Goal: Task Accomplishment & Management: Complete application form

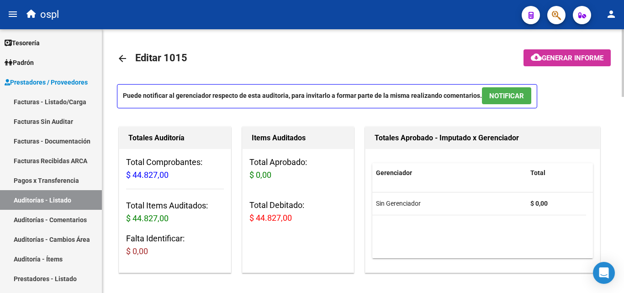
scroll to position [0, 185]
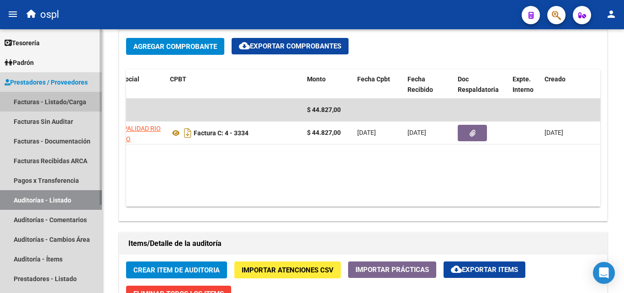
click at [58, 101] on link "Facturas - Listado/Carga" at bounding box center [51, 102] width 102 height 20
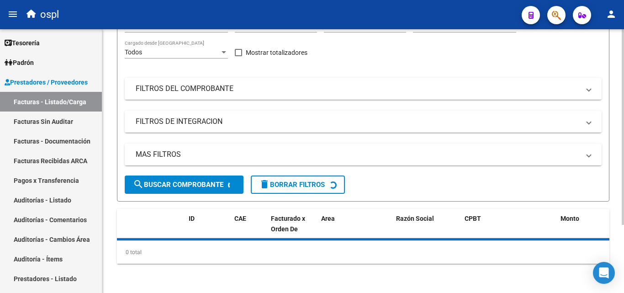
scroll to position [92, 0]
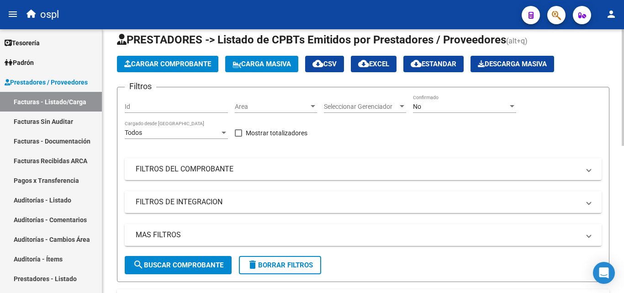
scroll to position [0, 0]
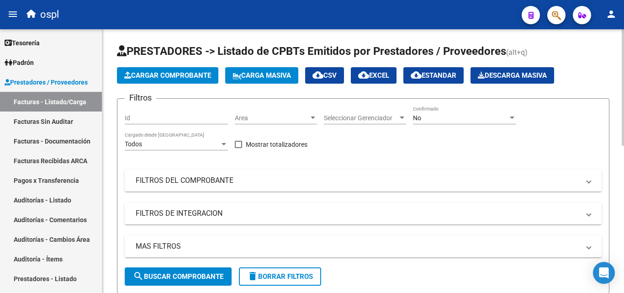
click at [454, 117] on div "No" at bounding box center [460, 118] width 95 height 8
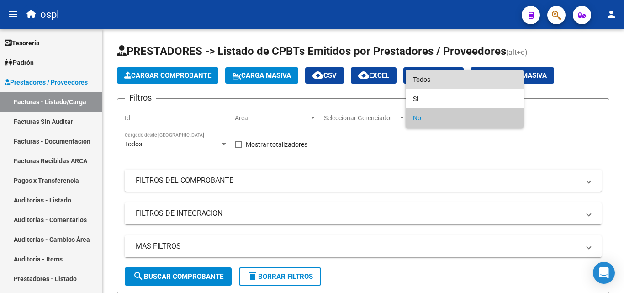
click at [452, 80] on span "Todos" at bounding box center [464, 79] width 103 height 19
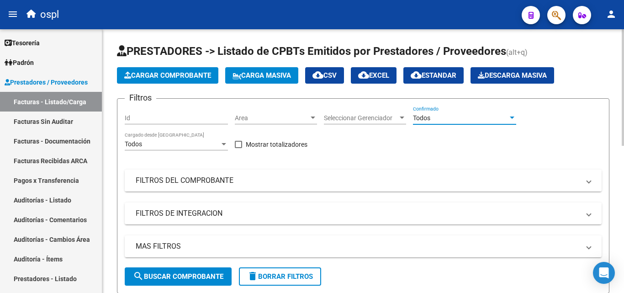
click at [285, 176] on mat-panel-title "FILTROS DEL COMPROBANTE" at bounding box center [358, 180] width 444 height 10
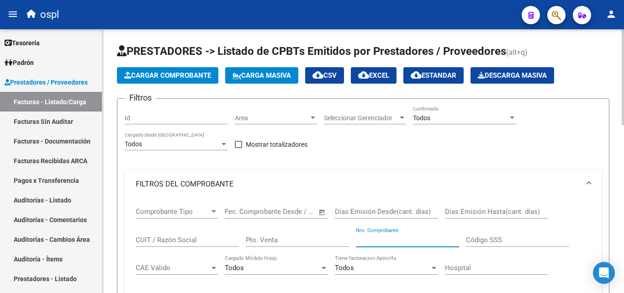
click at [410, 238] on input "Nro. Comprobante" at bounding box center [407, 240] width 103 height 8
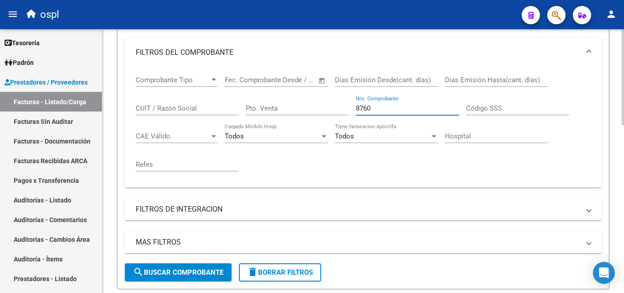
scroll to position [137, 0]
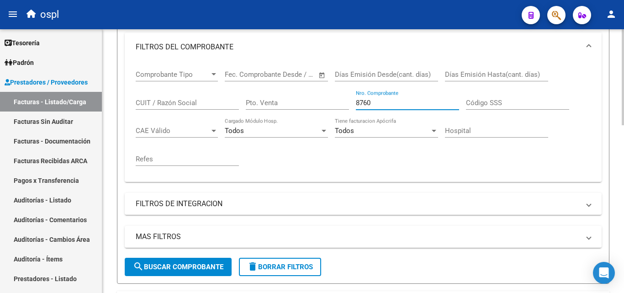
type input "8760"
click at [204, 269] on span "search Buscar Comprobante" at bounding box center [178, 267] width 90 height 8
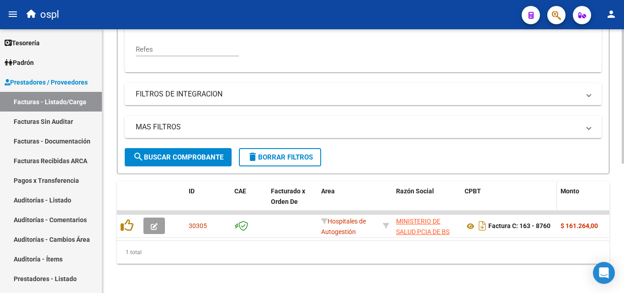
scroll to position [254, 0]
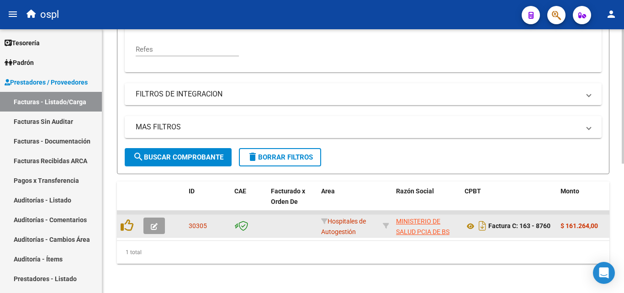
click at [147, 219] on button "button" at bounding box center [153, 225] width 21 height 16
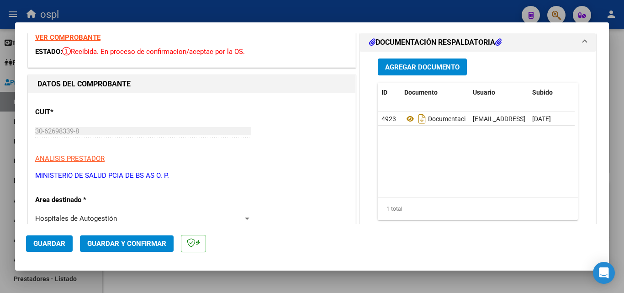
scroll to position [91, 0]
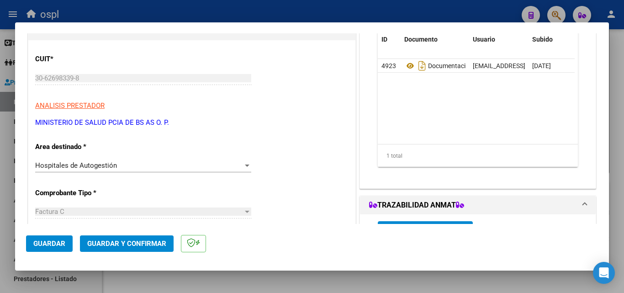
click at [159, 166] on div "Hospitales de Autogestión" at bounding box center [139, 165] width 208 height 8
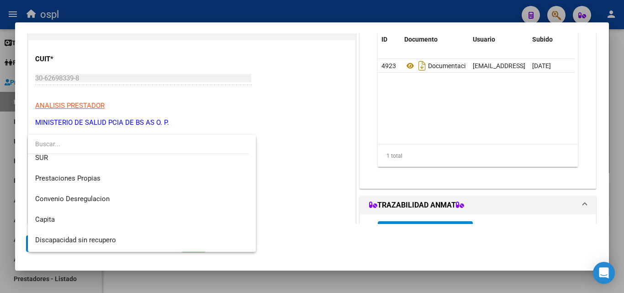
scroll to position [130, 0]
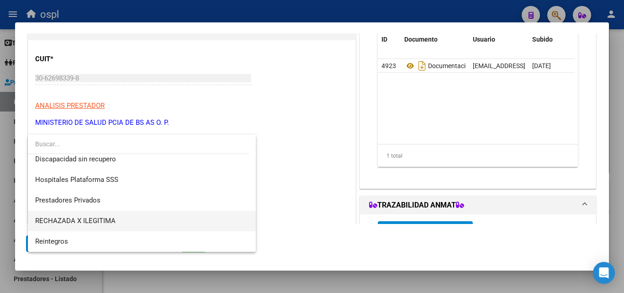
click at [140, 217] on span "RECHAZADA X ILEGITIMA" at bounding box center [141, 221] width 213 height 21
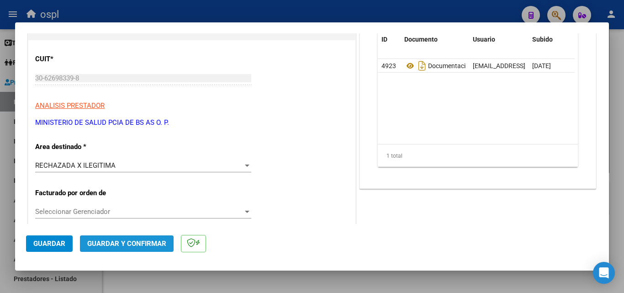
click at [144, 243] on span "Guardar y Confirmar" at bounding box center [126, 243] width 79 height 8
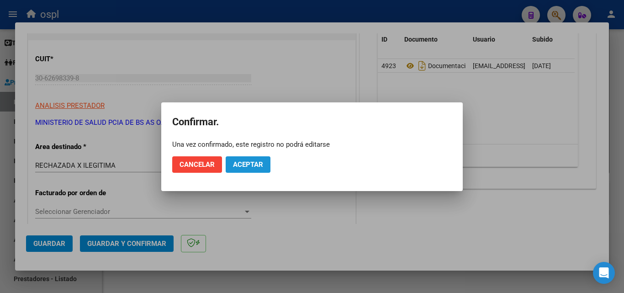
click at [254, 160] on span "Aceptar" at bounding box center [248, 164] width 30 height 8
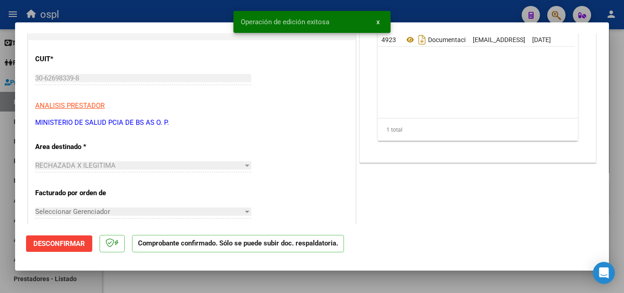
click at [0, 139] on div at bounding box center [312, 146] width 624 height 293
type input "$ 0,00"
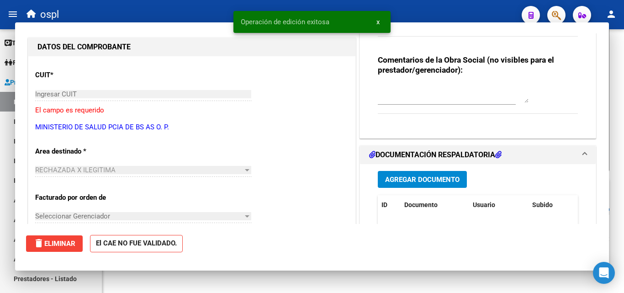
scroll to position [0, 0]
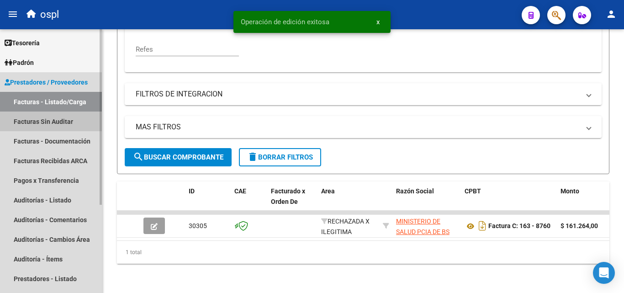
click at [56, 121] on link "Facturas Sin Auditar" at bounding box center [51, 121] width 102 height 20
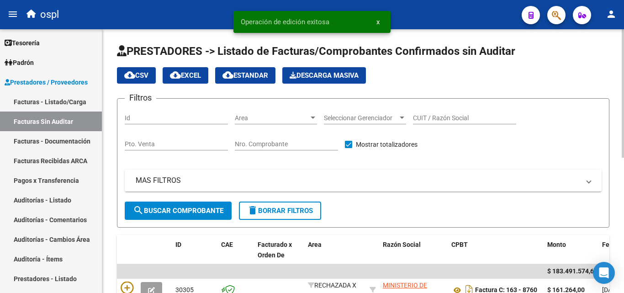
click at [253, 143] on input "Nro. Comprobante" at bounding box center [286, 144] width 103 height 8
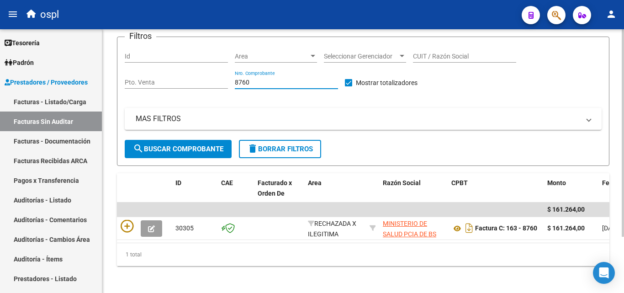
scroll to position [71, 0]
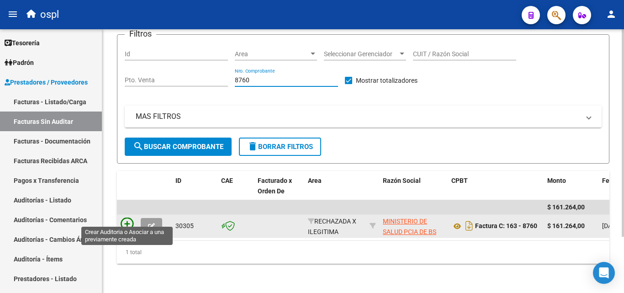
type input "8760"
click at [128, 217] on icon at bounding box center [127, 223] width 13 height 13
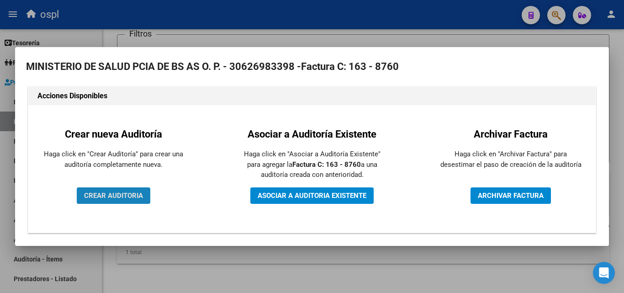
click at [144, 199] on button "CREAR AUDITORIA" at bounding box center [114, 195] width 74 height 16
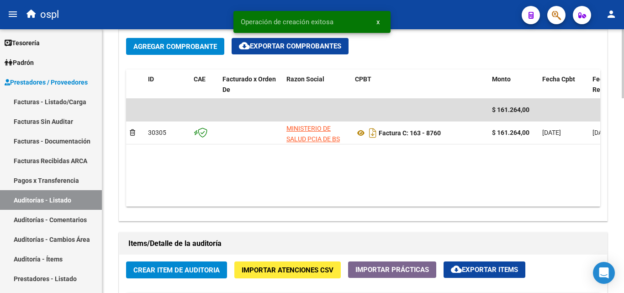
scroll to position [548, 0]
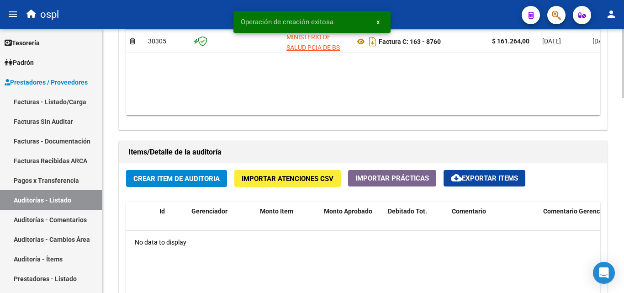
click at [199, 176] on span "Crear Item de Auditoria" at bounding box center [176, 178] width 86 height 8
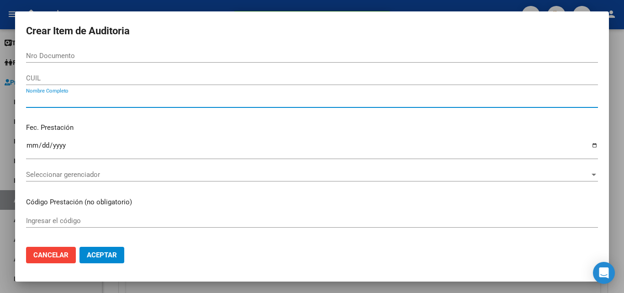
click at [104, 101] on input "Nombre Completo" at bounding box center [312, 100] width 572 height 8
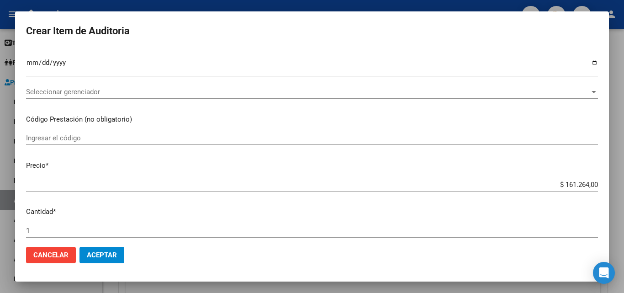
scroll to position [183, 0]
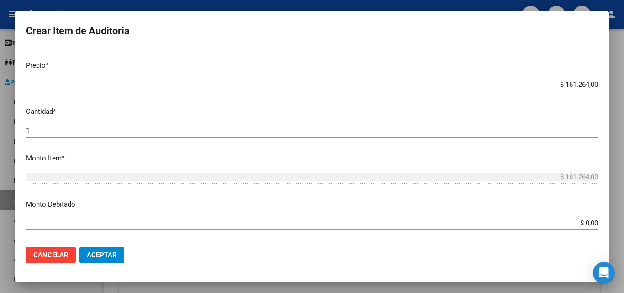
type input "TODOS"
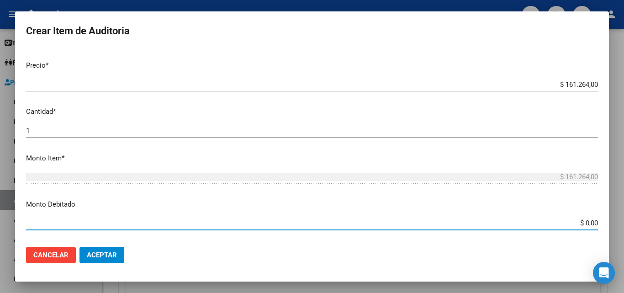
drag, startPoint x: 568, startPoint y: 227, endPoint x: 615, endPoint y: 220, distance: 47.2
click at [615, 220] on div "Crear Item de Auditoria Nro Documento CUIL TODOS Nombre Completo Fec. Prestació…" at bounding box center [312, 146] width 624 height 293
drag, startPoint x: 569, startPoint y: 222, endPoint x: 606, endPoint y: 218, distance: 37.6
click at [606, 218] on mat-dialog-content "Nro Documento CUIL TODOS Nombre Completo Fec. Prestación Ingresar la fecha Sele…" at bounding box center [312, 144] width 594 height 190
type input "$ 161.264,00"
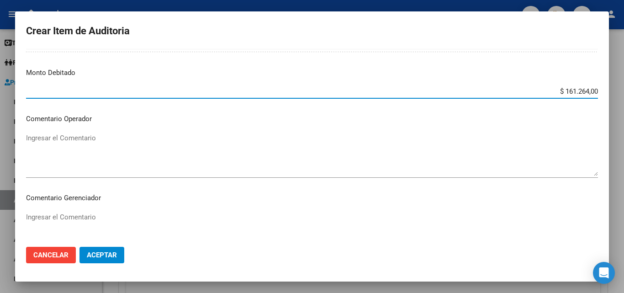
scroll to position [320, 0]
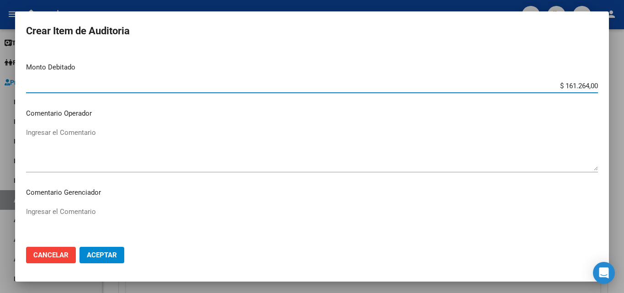
click at [88, 143] on textarea "Ingresar el Comentario" at bounding box center [312, 148] width 572 height 43
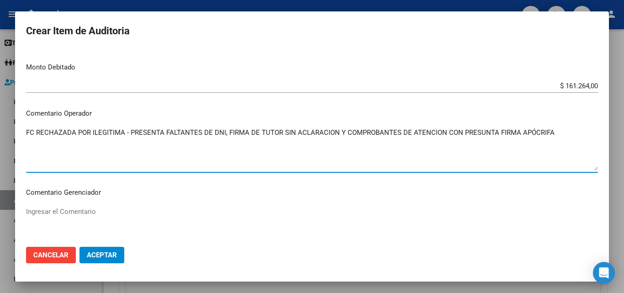
type textarea "FC RECHAZADA POR ILEGITIMA - PRESENTA FALTANTES DE DNI, FIRMA DE TUTOR SIN ACLA…"
click at [111, 255] on span "Aceptar" at bounding box center [102, 255] width 30 height 8
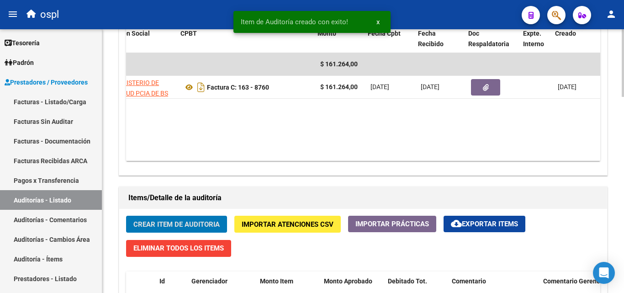
scroll to position [0, 174]
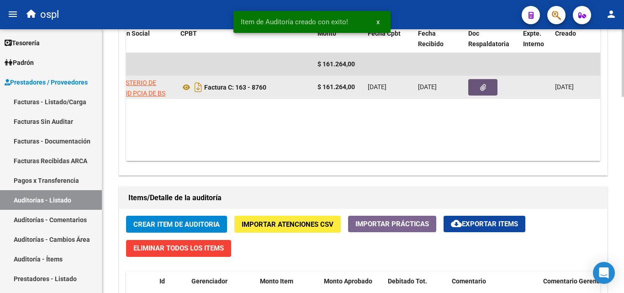
click at [478, 90] on button "button" at bounding box center [482, 87] width 29 height 16
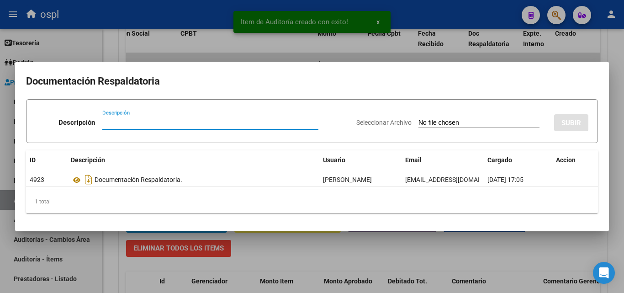
click at [473, 123] on input "Seleccionar Archivo" at bounding box center [478, 123] width 121 height 9
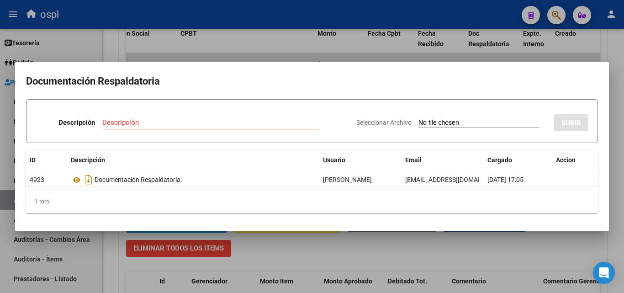
type input "C:\fakepath\RECHAZO X ILEGITIMA - FC 8760.pdf"
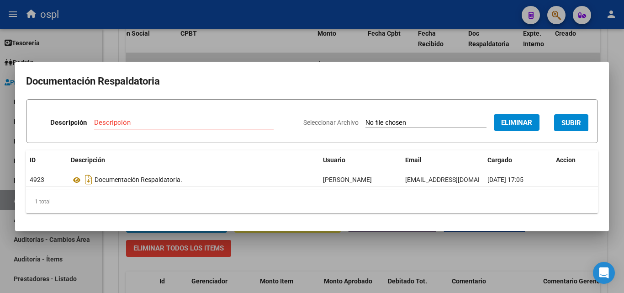
click at [207, 124] on input "Descripción" at bounding box center [184, 122] width 180 height 8
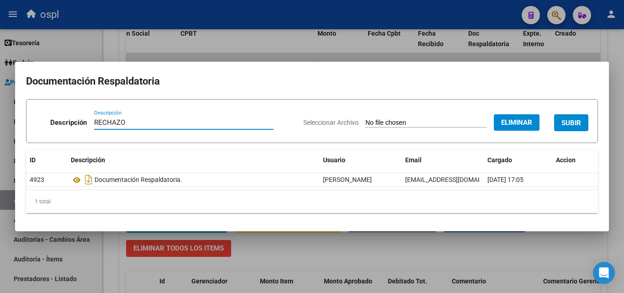
type input "RECHAZO"
click at [569, 126] on span "SUBIR" at bounding box center [571, 123] width 20 height 8
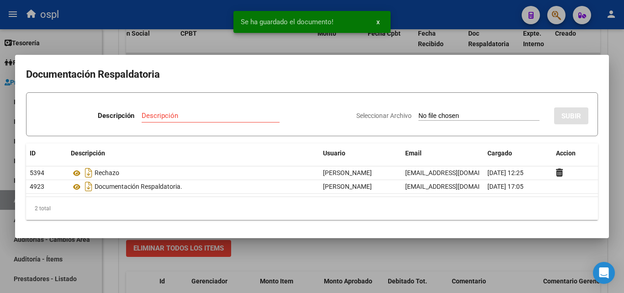
click at [0, 180] on div at bounding box center [312, 146] width 624 height 293
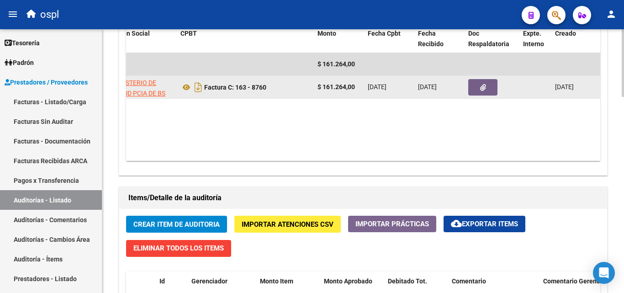
click at [492, 85] on button "button" at bounding box center [482, 87] width 29 height 16
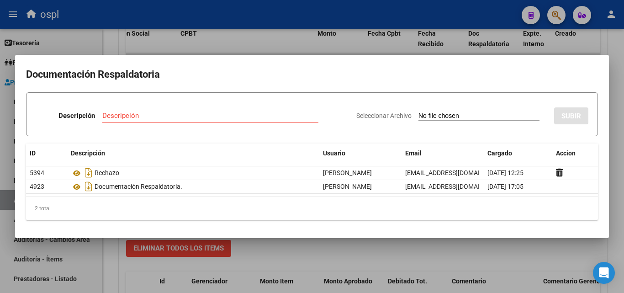
click at [0, 116] on div at bounding box center [312, 146] width 624 height 293
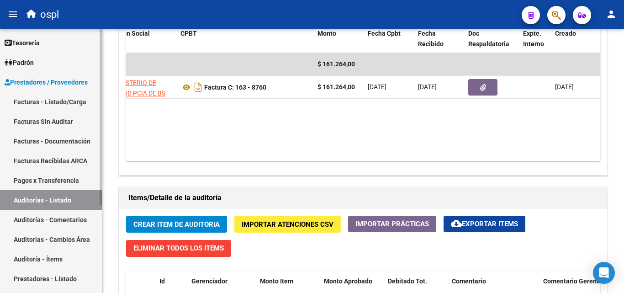
click at [55, 115] on link "Facturas Sin Auditar" at bounding box center [51, 121] width 102 height 20
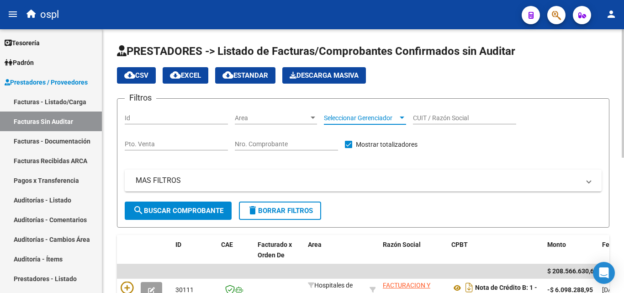
click at [381, 118] on span "Seleccionar Gerenciador" at bounding box center [361, 118] width 74 height 8
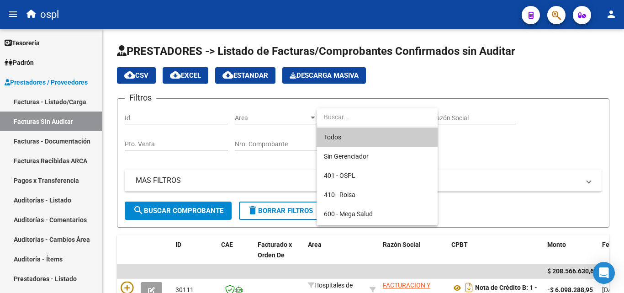
click at [555, 137] on div at bounding box center [312, 146] width 624 height 293
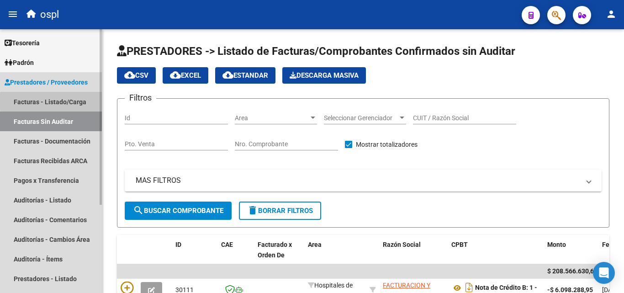
click at [74, 101] on link "Facturas - Listado/Carga" at bounding box center [51, 102] width 102 height 20
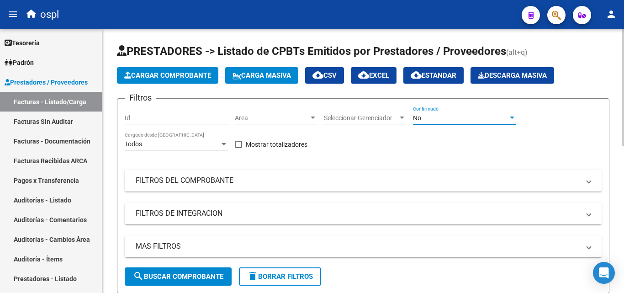
click at [431, 121] on div "No" at bounding box center [460, 118] width 95 height 8
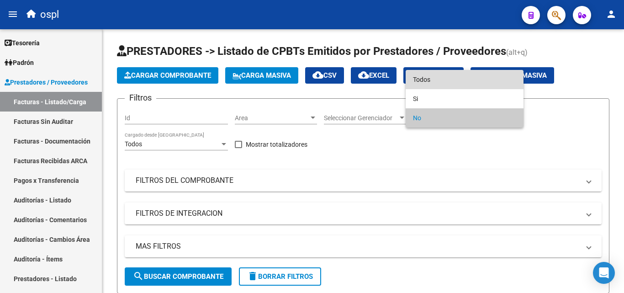
click at [429, 80] on span "Todos" at bounding box center [464, 79] width 103 height 19
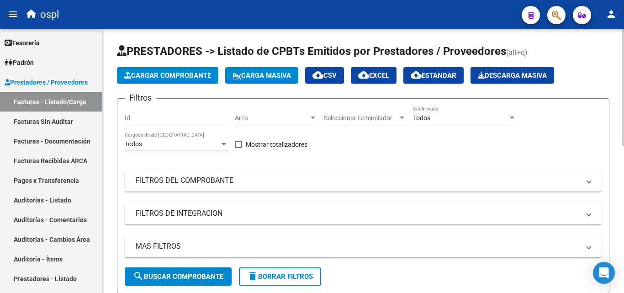
click at [241, 174] on mat-expansion-panel-header "FILTROS DEL COMPROBANTE" at bounding box center [363, 180] width 477 height 22
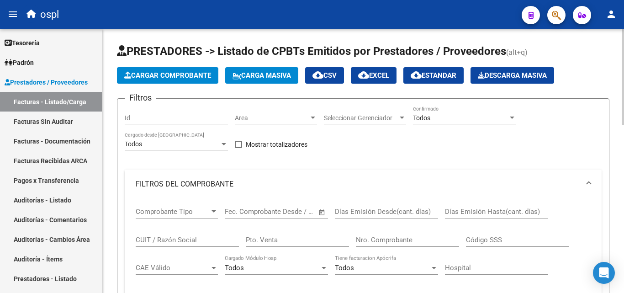
click at [410, 244] on div "Nro. Comprobante" at bounding box center [407, 237] width 103 height 20
click at [410, 243] on input "Nro. Comprobante" at bounding box center [407, 240] width 103 height 8
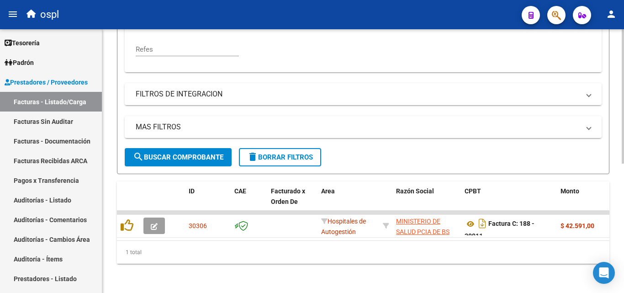
scroll to position [254, 0]
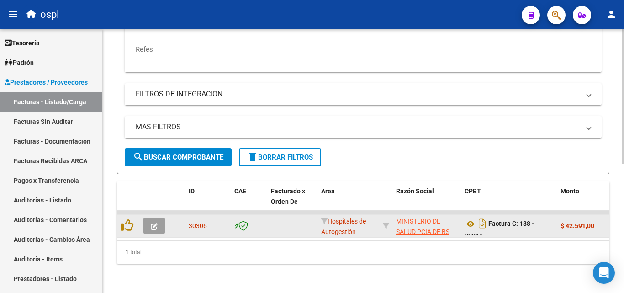
type input "20911"
click at [162, 217] on button "button" at bounding box center [153, 225] width 21 height 16
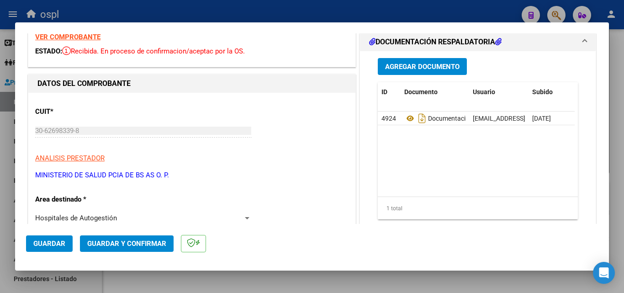
scroll to position [91, 0]
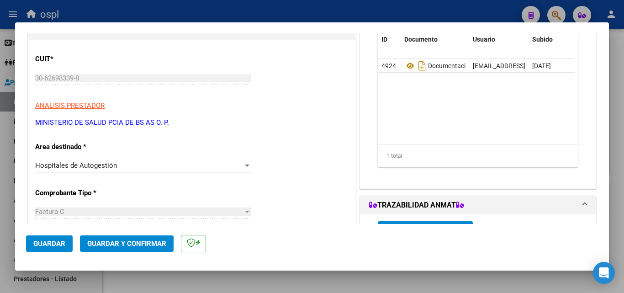
click at [126, 164] on div "Hospitales de Autogestión" at bounding box center [139, 165] width 208 height 8
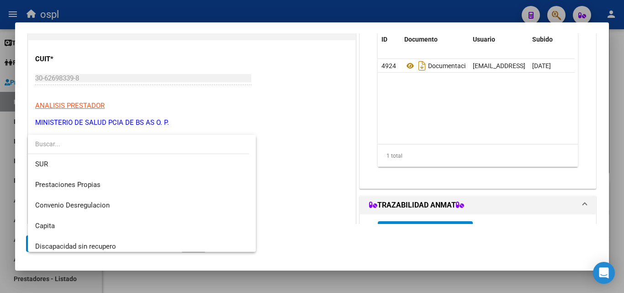
scroll to position [130, 0]
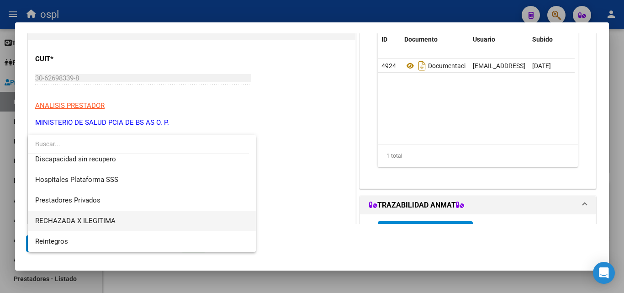
click at [103, 214] on span "RECHAZADA X ILEGITIMA" at bounding box center [141, 221] width 213 height 21
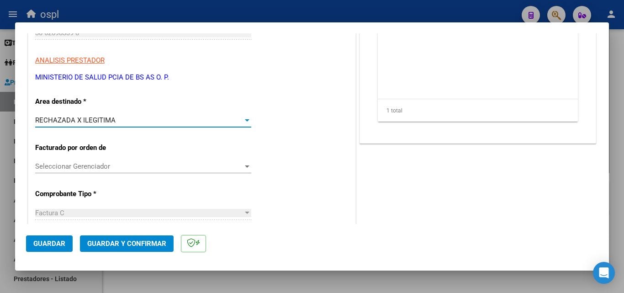
scroll to position [137, 0]
click at [133, 238] on button "Guardar y Confirmar" at bounding box center [127, 243] width 94 height 16
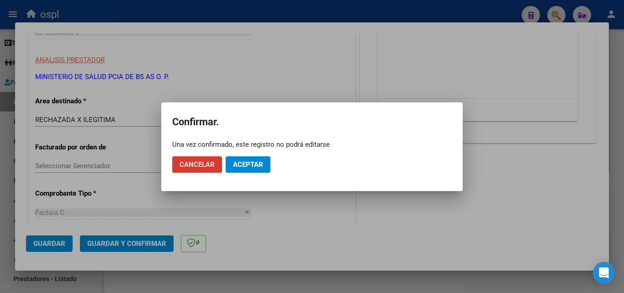
click at [265, 164] on button "Aceptar" at bounding box center [248, 164] width 45 height 16
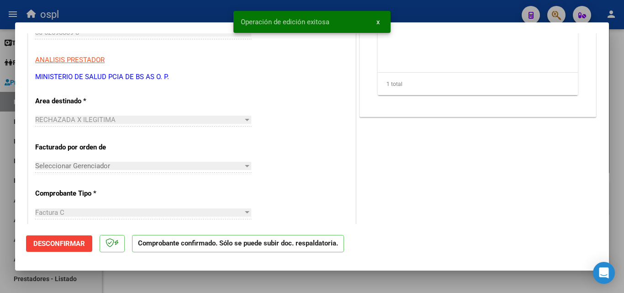
click at [0, 176] on div at bounding box center [312, 146] width 624 height 293
type input "$ 0,00"
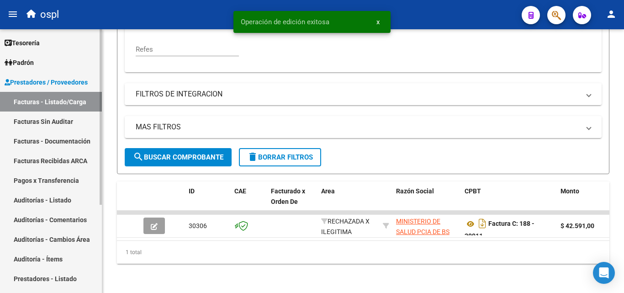
click at [32, 117] on link "Facturas Sin Auditar" at bounding box center [51, 121] width 102 height 20
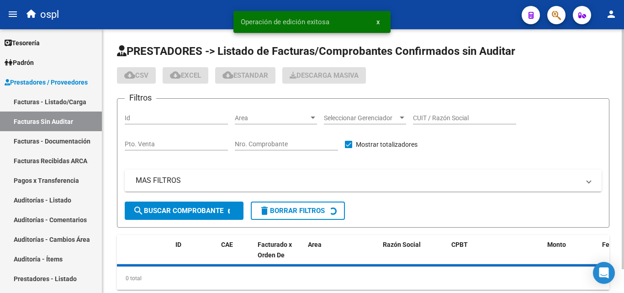
click at [313, 151] on div "Nro. Comprobante" at bounding box center [286, 145] width 103 height 26
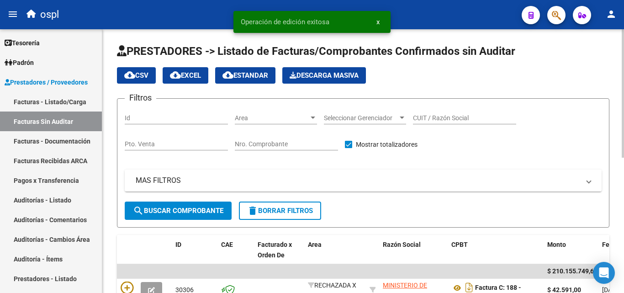
click at [313, 145] on input "Nro. Comprobante" at bounding box center [286, 144] width 103 height 8
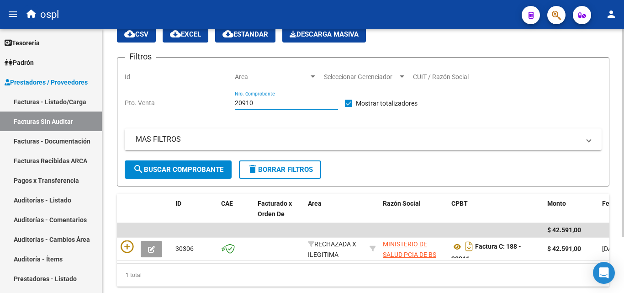
scroll to position [71, 0]
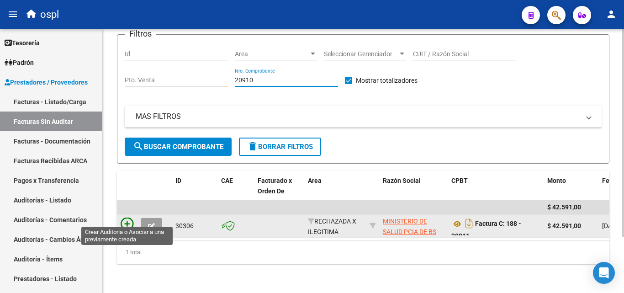
type input "20910"
click at [129, 217] on icon at bounding box center [127, 223] width 13 height 13
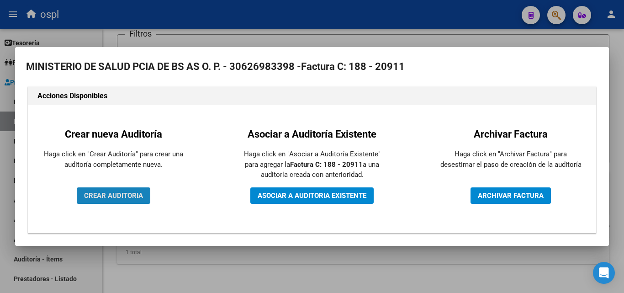
click at [100, 195] on span "CREAR AUDITORIA" at bounding box center [113, 195] width 59 height 8
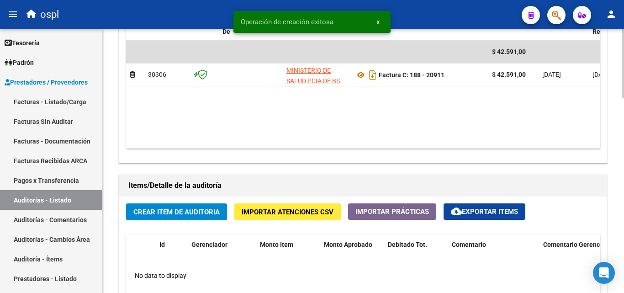
scroll to position [594, 0]
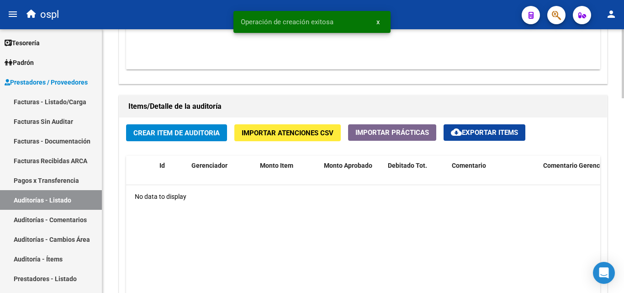
click at [174, 122] on div "Crear Item de Auditoria Importar Atenciones CSV Importar Prácticas cloud_downlo…" at bounding box center [363, 246] width 488 height 258
click at [173, 136] on span "Crear Item de Auditoria" at bounding box center [176, 133] width 86 height 8
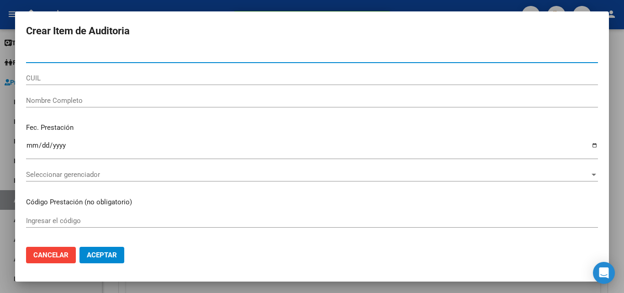
click at [69, 92] on div "CUIL" at bounding box center [312, 82] width 572 height 22
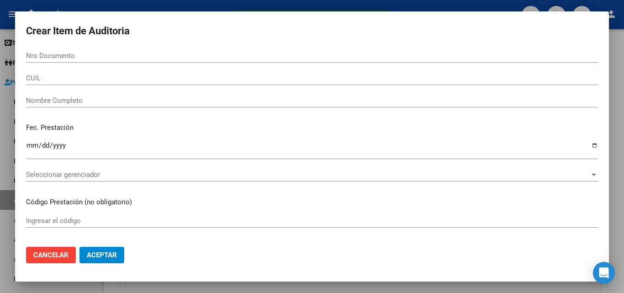
drag, startPoint x: 69, startPoint y: 93, endPoint x: 70, endPoint y: 99, distance: 5.8
click at [69, 94] on div "Nombre Completo" at bounding box center [312, 101] width 572 height 14
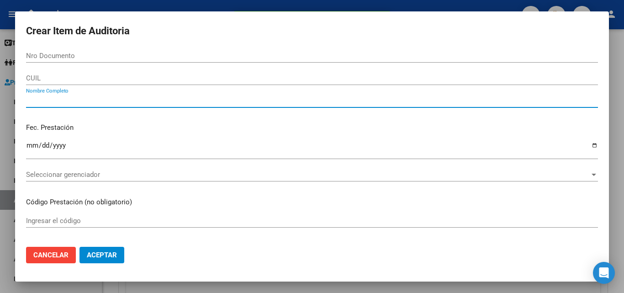
click at [72, 103] on input "Nombre Completo" at bounding box center [312, 100] width 572 height 8
type input "TODOS"
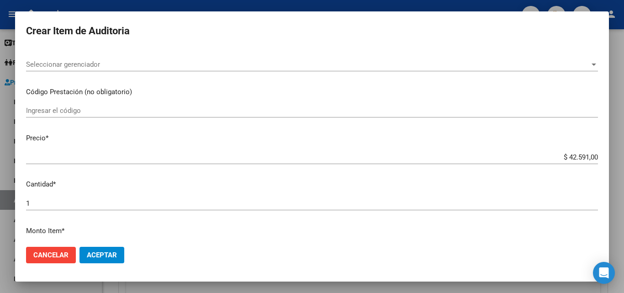
scroll to position [228, 0]
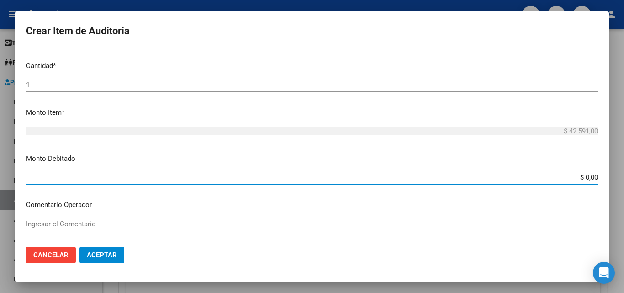
drag, startPoint x: 602, startPoint y: 180, endPoint x: 608, endPoint y: 180, distance: 6.9
click at [608, 180] on mat-dialog-content "Nro Documento CUIL TODOS Nombre Completo Fec. Prestación Ingresar la fecha Sele…" at bounding box center [312, 144] width 594 height 190
drag, startPoint x: 581, startPoint y: 177, endPoint x: 596, endPoint y: 174, distance: 15.4
click at [596, 174] on app-form-text-field "Monto Debitado $ 0,00 Ingresar el monto" at bounding box center [315, 167] width 579 height 28
drag, startPoint x: 575, startPoint y: 173, endPoint x: 603, endPoint y: 176, distance: 28.0
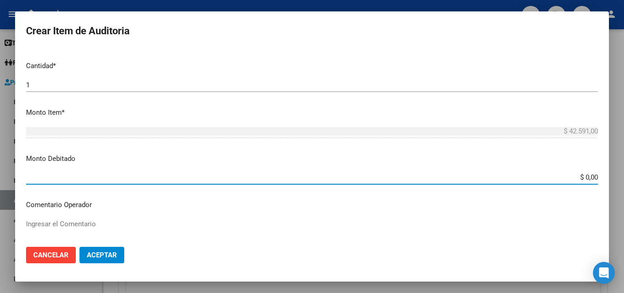
click at [603, 176] on mat-dialog-content "Nro Documento CUIL TODOS Nombre Completo Fec. Prestación Ingresar la fecha Sele…" at bounding box center [312, 144] width 594 height 190
type input "$ 42.591,00"
click at [155, 229] on textarea "Ingresar el Comentario" at bounding box center [312, 240] width 572 height 43
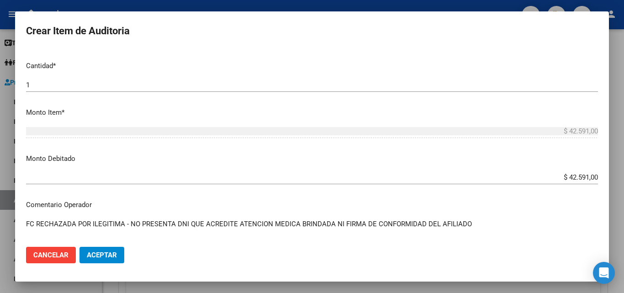
type textarea "FC RECHAZADA POR ILEGITIMA - NO PRESENTA DNI QUE ACREDITE ATENCION MEDICA BRIND…"
click at [107, 251] on span "Aceptar" at bounding box center [102, 255] width 30 height 8
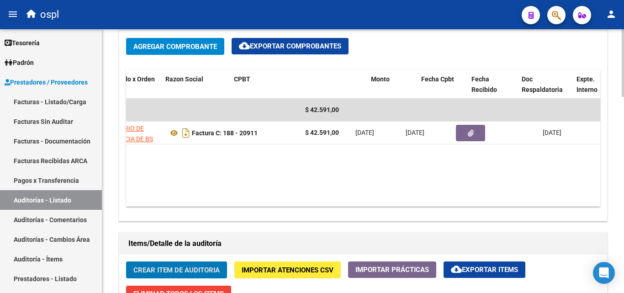
scroll to position [0, 189]
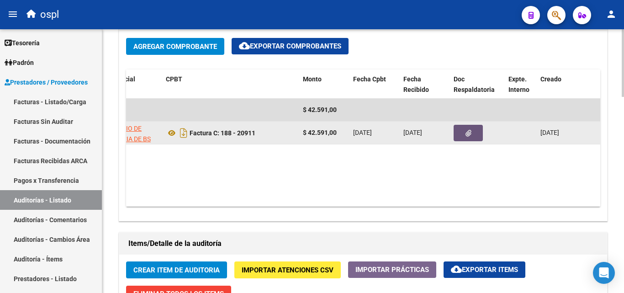
click at [457, 133] on button "button" at bounding box center [468, 133] width 29 height 16
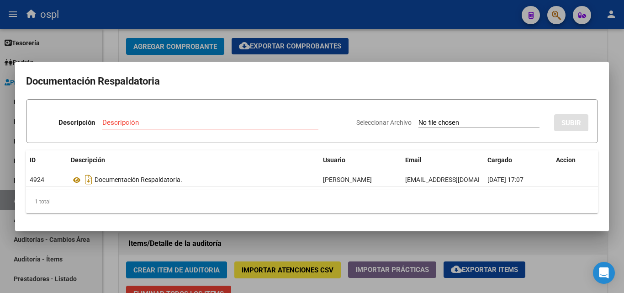
click at [402, 117] on div "Seleccionar Archivo SUBIR" at bounding box center [472, 121] width 232 height 28
click at [418, 122] on input "Seleccionar Archivo" at bounding box center [478, 123] width 121 height 9
type input "C:\fakepath\RECHAZO X ILEGITIMA - FC 20911.pdf"
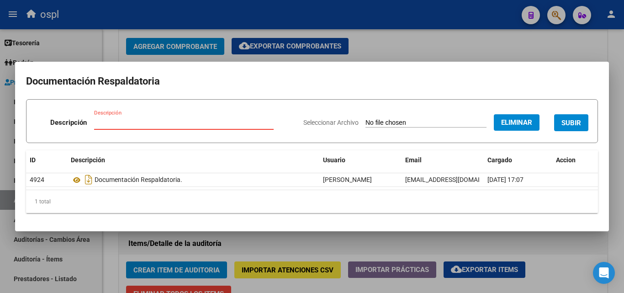
click at [164, 121] on input "Descripción" at bounding box center [184, 122] width 180 height 8
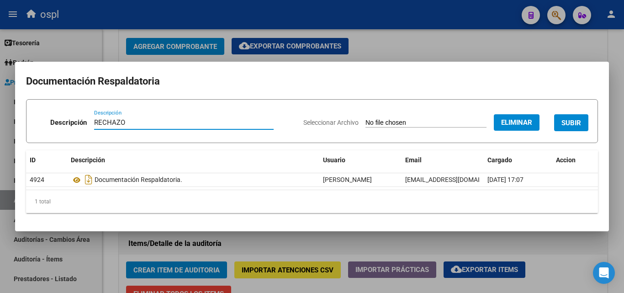
type input "RECHAZO"
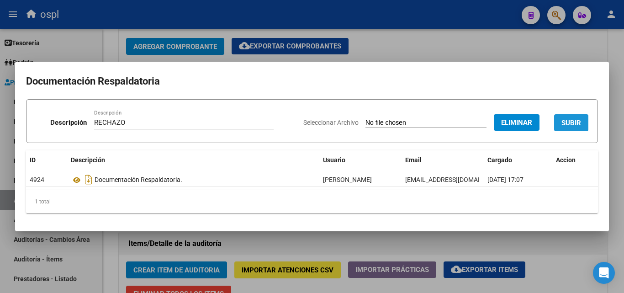
click at [578, 127] on button "SUBIR" at bounding box center [571, 122] width 34 height 17
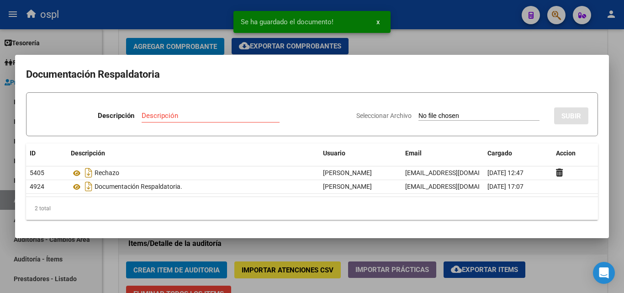
click at [0, 148] on div at bounding box center [312, 146] width 624 height 293
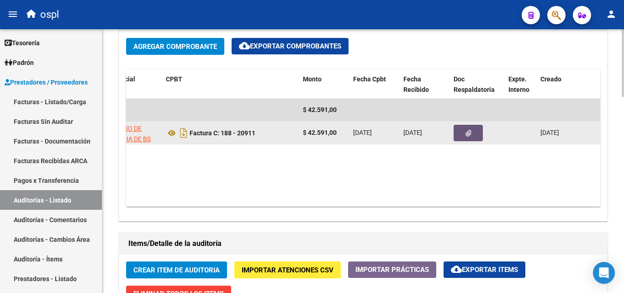
click at [481, 128] on button "button" at bounding box center [468, 133] width 29 height 16
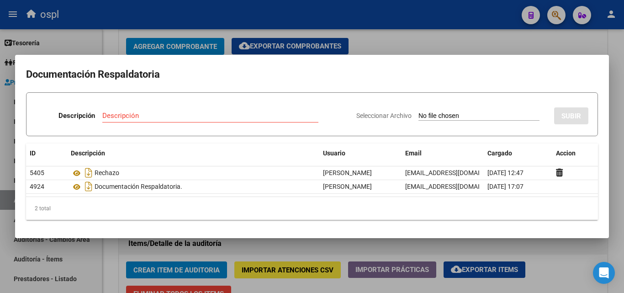
click at [0, 163] on div at bounding box center [312, 146] width 624 height 293
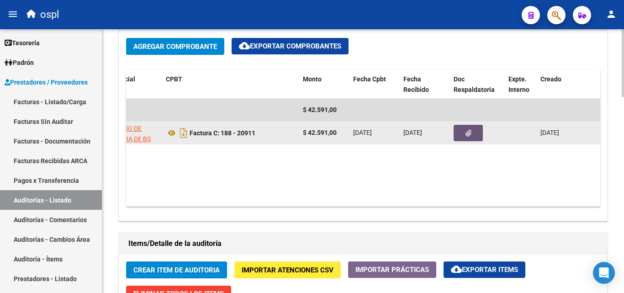
click at [472, 131] on button "button" at bounding box center [468, 133] width 29 height 16
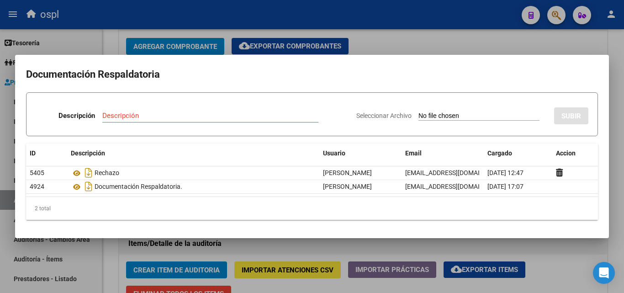
click at [217, 244] on div at bounding box center [312, 146] width 624 height 293
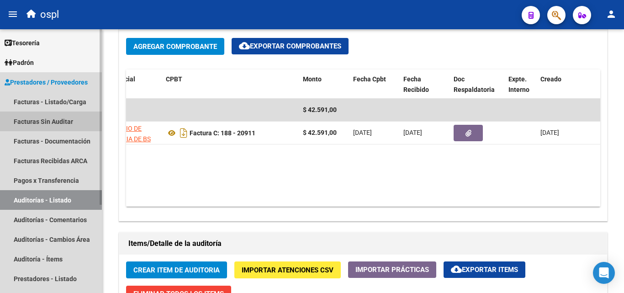
click at [40, 117] on link "Facturas Sin Auditar" at bounding box center [51, 121] width 102 height 20
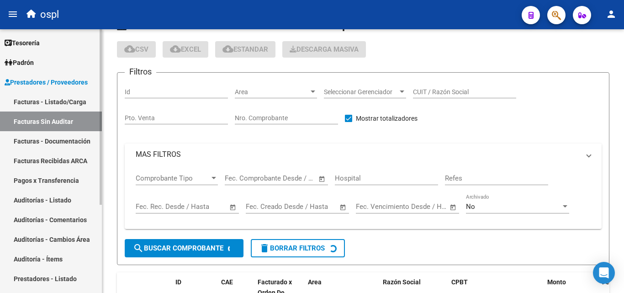
click at [52, 101] on link "Facturas - Listado/Carga" at bounding box center [51, 102] width 102 height 20
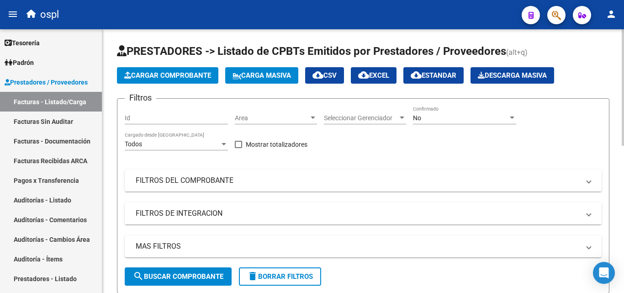
click at [459, 118] on div "No" at bounding box center [460, 118] width 95 height 8
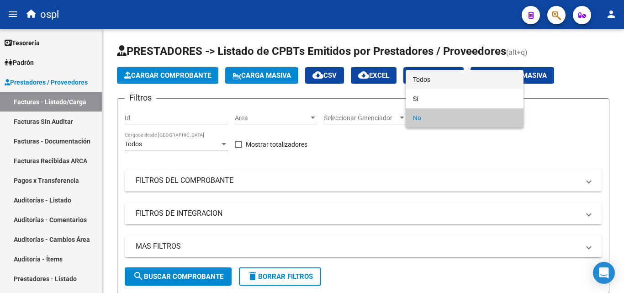
drag, startPoint x: 454, startPoint y: 76, endPoint x: 387, endPoint y: 93, distance: 69.2
click at [452, 76] on span "Todos" at bounding box center [464, 79] width 103 height 19
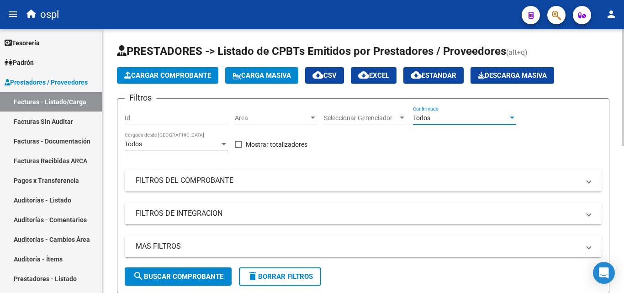
click at [176, 188] on mat-expansion-panel-header "FILTROS DEL COMPROBANTE" at bounding box center [363, 180] width 477 height 22
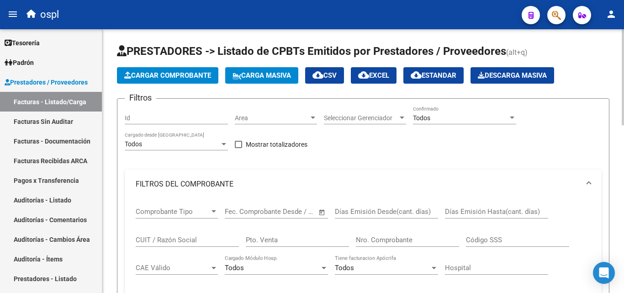
click at [387, 243] on input "Nro. Comprobante" at bounding box center [407, 240] width 103 height 8
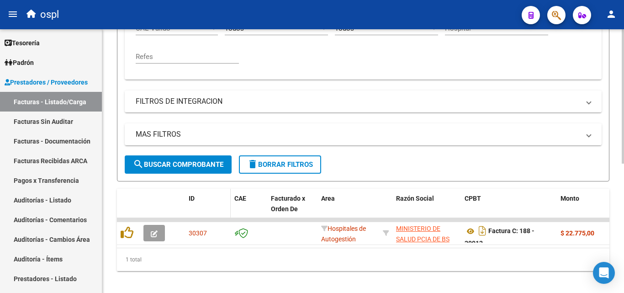
scroll to position [254, 0]
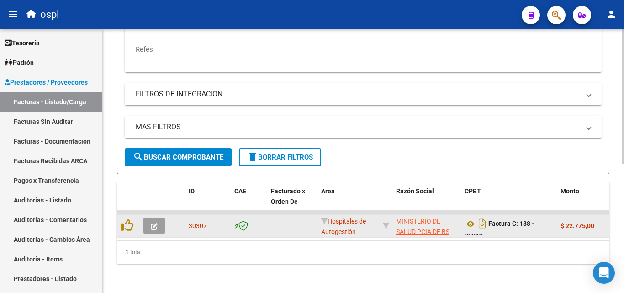
type input "20912"
click at [150, 217] on button "button" at bounding box center [153, 225] width 21 height 16
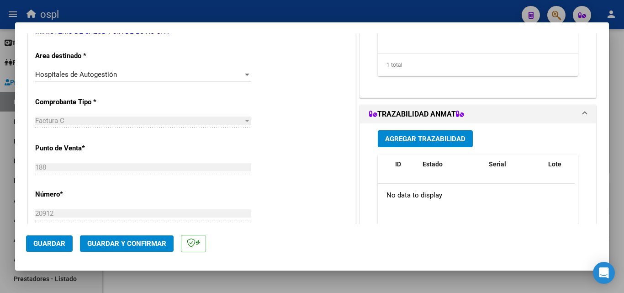
scroll to position [183, 0]
click at [216, 69] on div "Hospitales de Autogestión Seleccionar Area" at bounding box center [143, 74] width 216 height 14
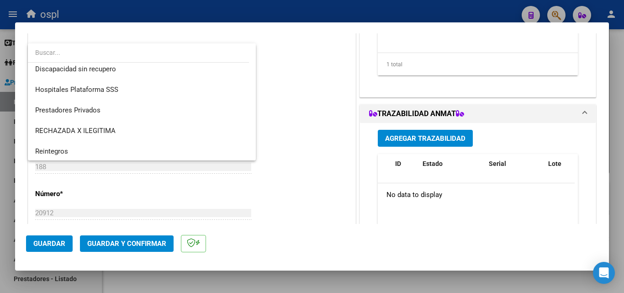
scroll to position [130, 0]
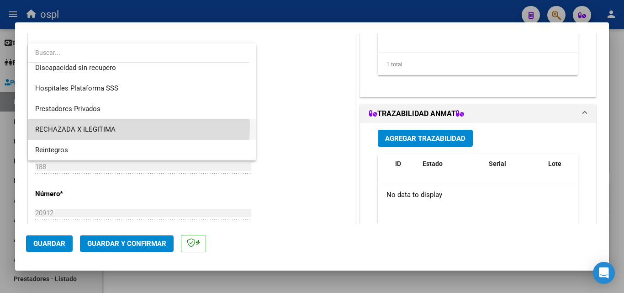
click at [96, 124] on span "RECHAZADA X ILEGITIMA" at bounding box center [141, 129] width 213 height 21
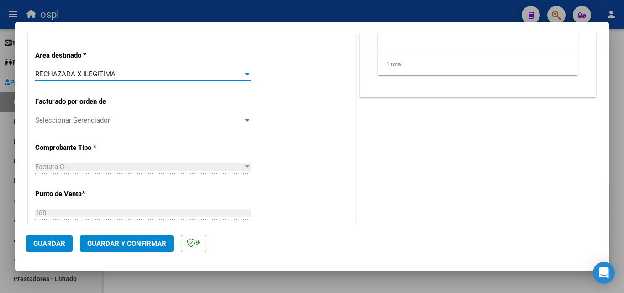
click at [112, 240] on span "Guardar y Confirmar" at bounding box center [126, 243] width 79 height 8
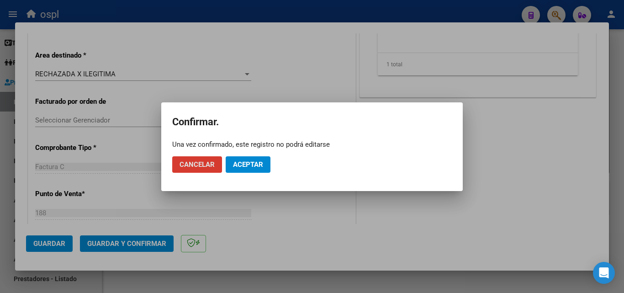
click at [256, 161] on span "Aceptar" at bounding box center [248, 164] width 30 height 8
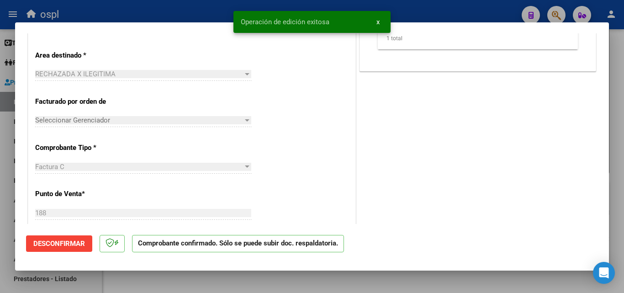
click at [0, 188] on div at bounding box center [312, 146] width 624 height 293
type input "$ 0,00"
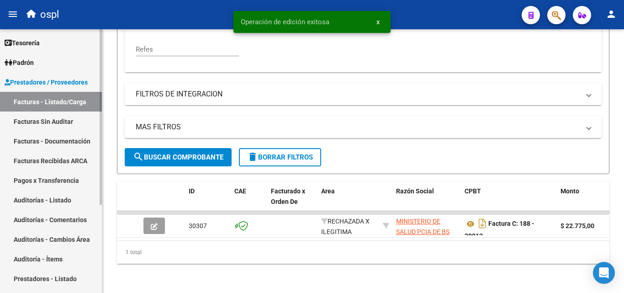
click at [50, 124] on link "Facturas Sin Auditar" at bounding box center [51, 121] width 102 height 20
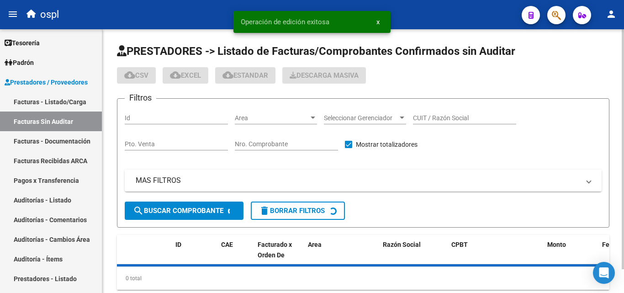
click at [304, 143] on input "Nro. Comprobante" at bounding box center [286, 144] width 103 height 8
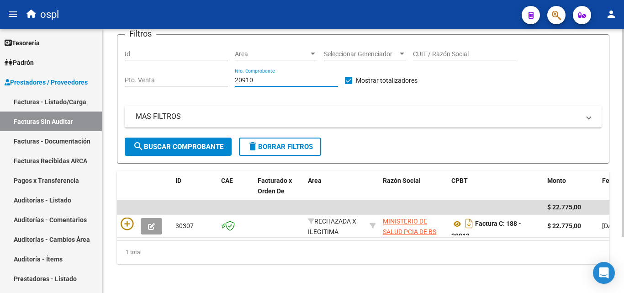
scroll to position [71, 0]
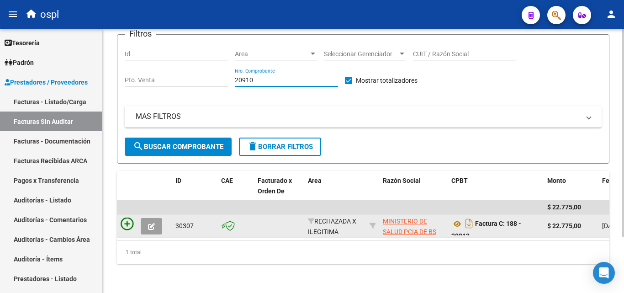
type input "20910"
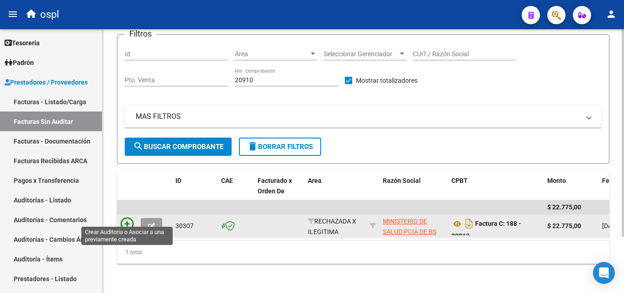
click at [124, 217] on icon at bounding box center [127, 223] width 13 height 13
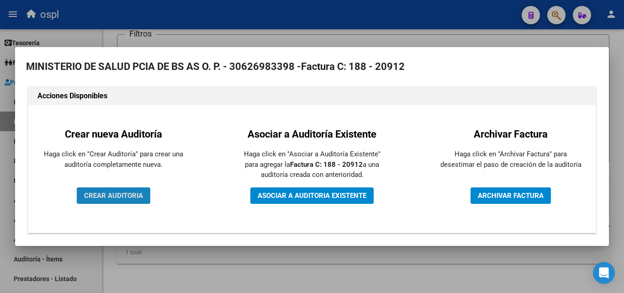
click at [125, 194] on span "CREAR AUDITORIA" at bounding box center [113, 195] width 59 height 8
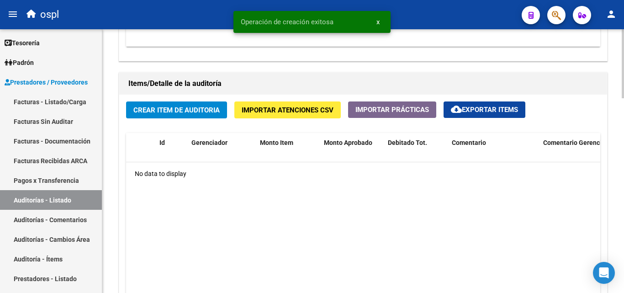
scroll to position [604, 0]
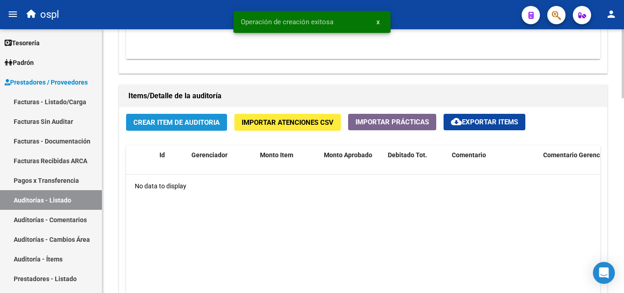
click at [172, 120] on span "Crear Item de Auditoria" at bounding box center [176, 122] width 86 height 8
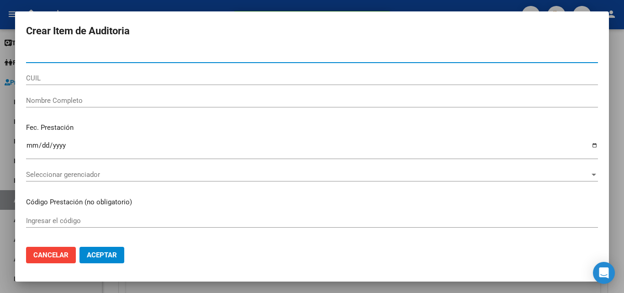
click at [95, 106] on div "Nombre Completo" at bounding box center [312, 101] width 572 height 14
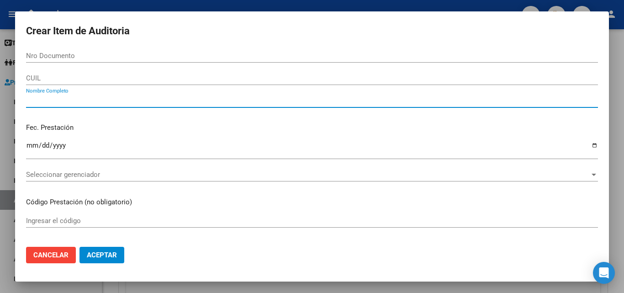
click at [95, 98] on input "Nombre Completo" at bounding box center [312, 100] width 572 height 8
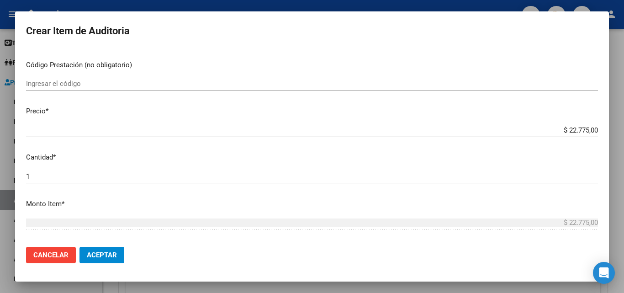
scroll to position [183, 0]
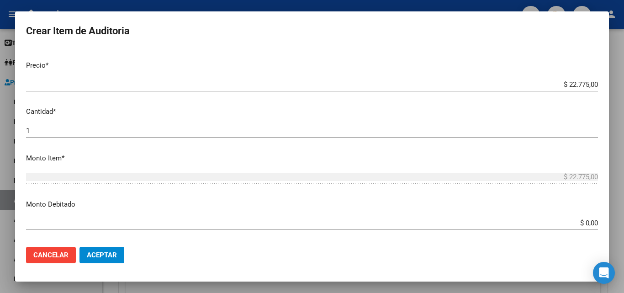
type input "TODOS"
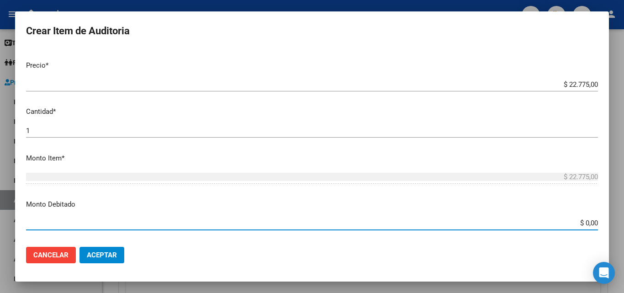
drag, startPoint x: 571, startPoint y: 225, endPoint x: 618, endPoint y: 224, distance: 47.0
click at [618, 224] on div "Crear Item de Auditoria Nro Documento CUIL TODOS Nombre Completo Fec. Prestació…" at bounding box center [312, 146] width 624 height 293
type input "$ 22.775,00"
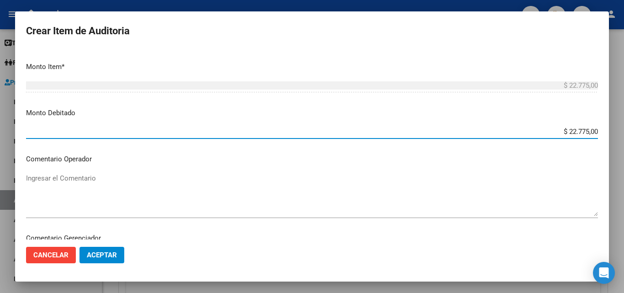
click at [137, 171] on div "Ingresar el Comentario" at bounding box center [312, 194] width 572 height 47
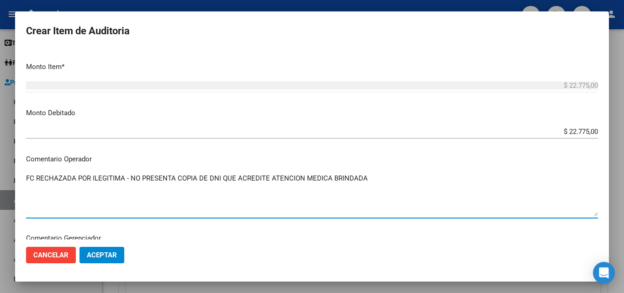
type textarea "FC RECHAZADA POR ILEGITIMA - NO PRESENTA COPIA DE DNI QUE ACREDITE ATENCION MED…"
click at [122, 258] on button "Aceptar" at bounding box center [101, 255] width 45 height 16
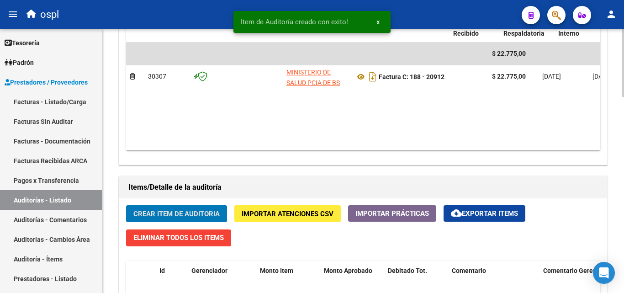
scroll to position [0, 166]
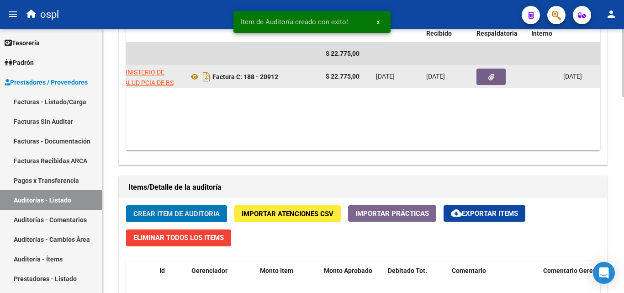
click at [497, 74] on button "button" at bounding box center [490, 77] width 29 height 16
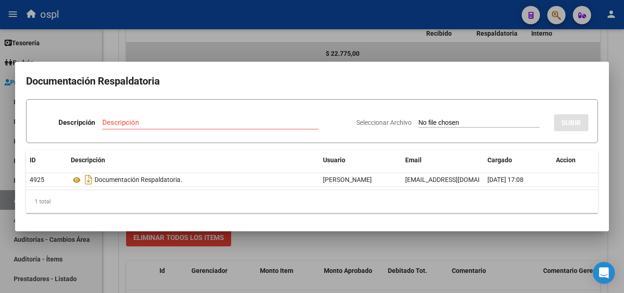
click at [429, 122] on input "Seleccionar Archivo" at bounding box center [478, 123] width 121 height 9
type input "C:\fakepath\RECHAZO X ILEGITIMA -FC 20912.pdf"
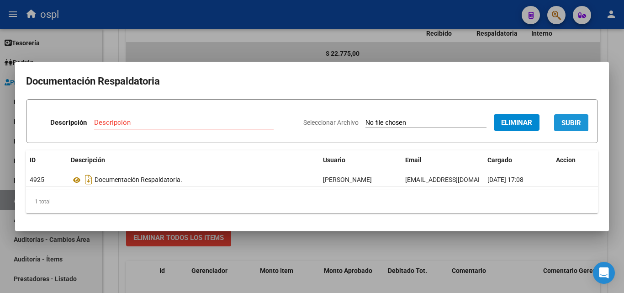
click at [575, 124] on span "SUBIR" at bounding box center [571, 123] width 20 height 8
drag, startPoint x: 149, startPoint y: 108, endPoint x: 146, endPoint y: 116, distance: 7.8
click at [148, 112] on form "Descripción Descripción El campo es requerido. Seleccionar Archivo Eliminar SUB…" at bounding box center [312, 121] width 572 height 44
click at [146, 116] on div "Descripción" at bounding box center [151, 123] width 145 height 14
click at [143, 116] on div "Descripción" at bounding box center [151, 123] width 145 height 14
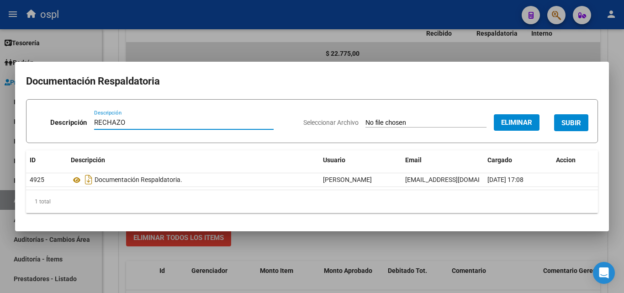
type input "RECHAZO"
click at [583, 130] on button "SUBIR" at bounding box center [571, 122] width 34 height 17
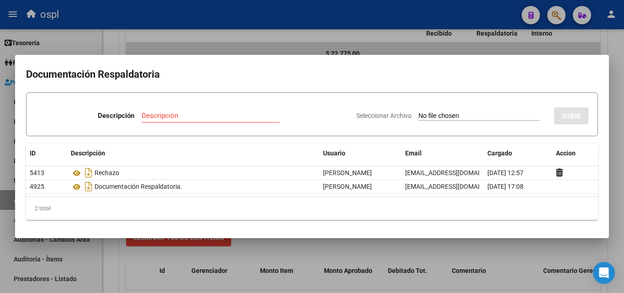
click at [417, 37] on div at bounding box center [312, 146] width 624 height 293
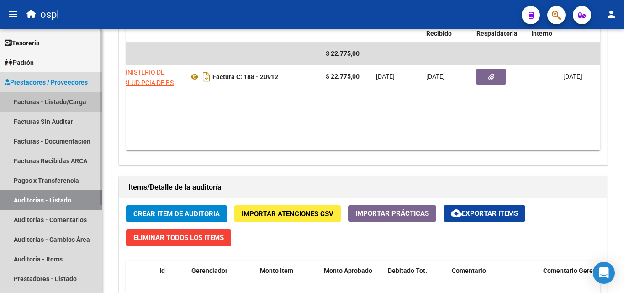
click at [63, 103] on link "Facturas - Listado/Carga" at bounding box center [51, 102] width 102 height 20
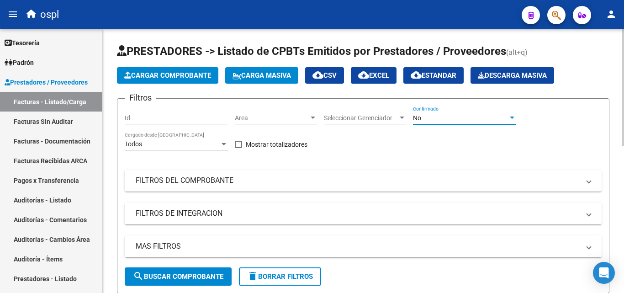
click at [456, 114] on div "No" at bounding box center [460, 118] width 95 height 8
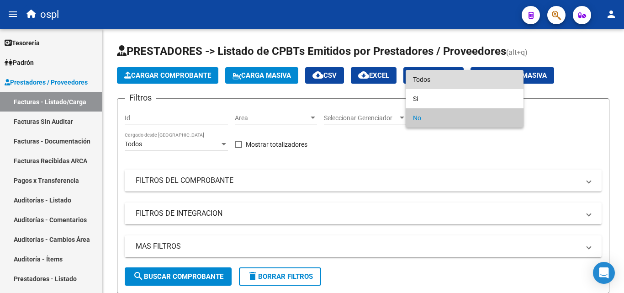
click at [432, 76] on span "Todos" at bounding box center [464, 79] width 103 height 19
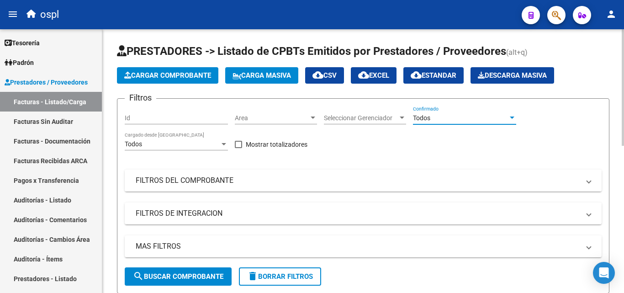
click at [220, 179] on mat-panel-title "FILTROS DEL COMPROBANTE" at bounding box center [358, 180] width 444 height 10
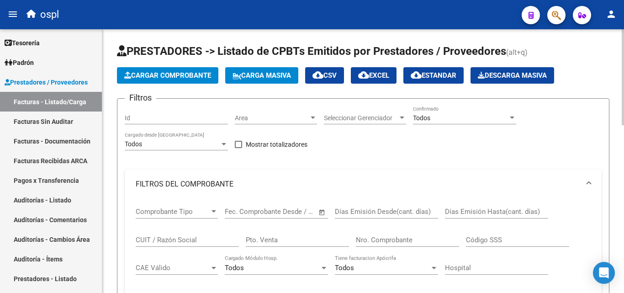
click at [377, 240] on input "Nro. Comprobante" at bounding box center [407, 240] width 103 height 8
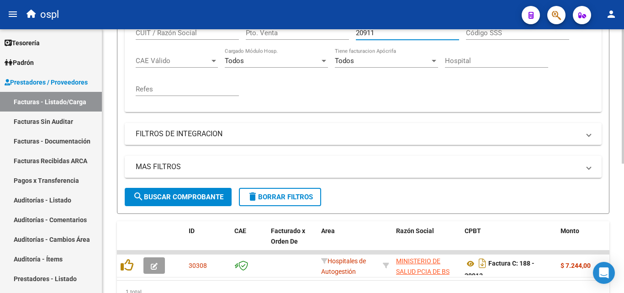
scroll to position [254, 0]
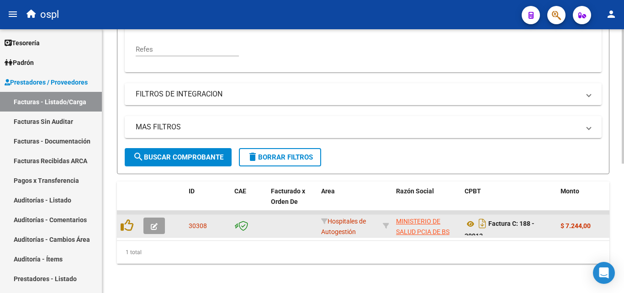
type input "20911"
click at [152, 226] on button "button" at bounding box center [153, 225] width 21 height 16
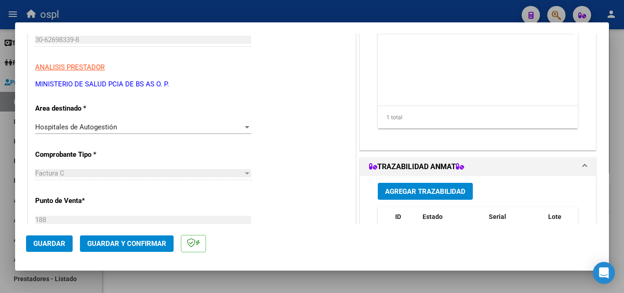
scroll to position [137, 0]
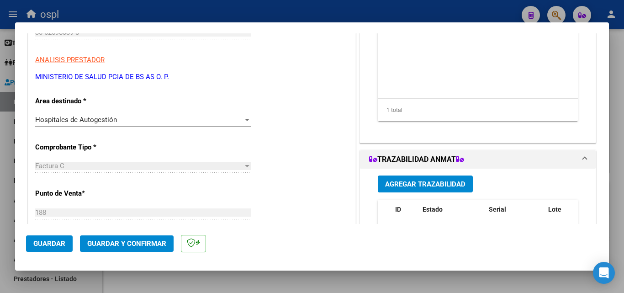
click at [165, 115] on div "Hospitales de Autogestión Seleccionar Area" at bounding box center [143, 120] width 216 height 14
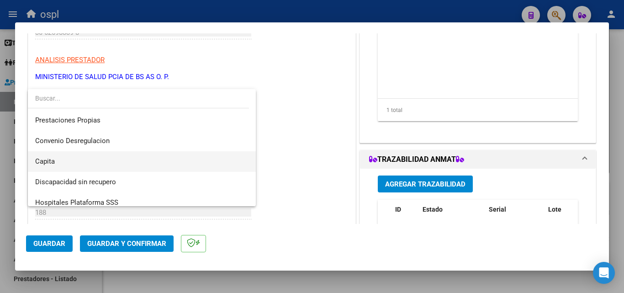
scroll to position [130, 0]
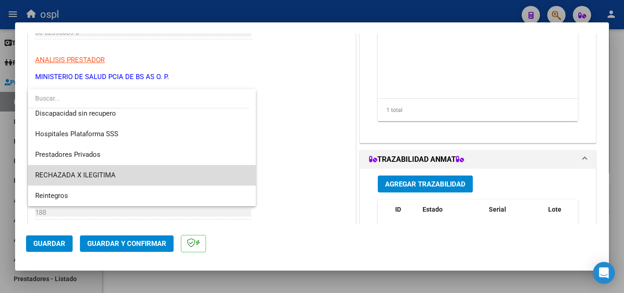
click at [147, 173] on span "RECHAZADA X ILEGITIMA" at bounding box center [141, 175] width 213 height 21
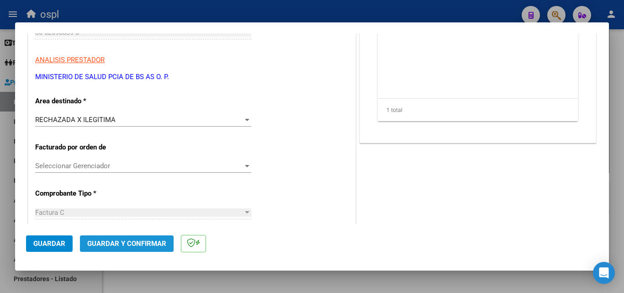
click at [140, 237] on button "Guardar y Confirmar" at bounding box center [127, 243] width 94 height 16
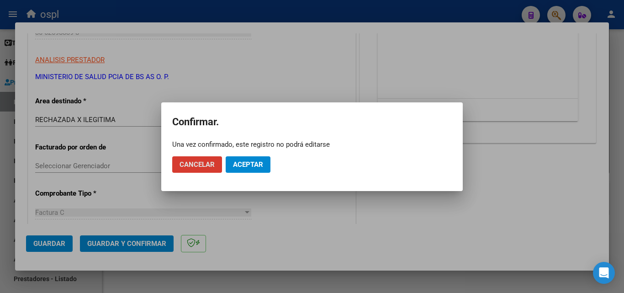
click at [249, 161] on span "Aceptar" at bounding box center [248, 164] width 30 height 8
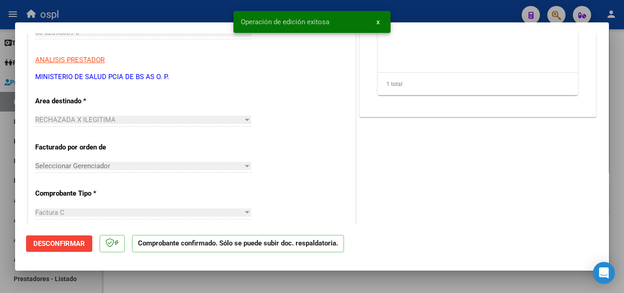
click at [0, 162] on div at bounding box center [312, 146] width 624 height 293
type input "$ 0,00"
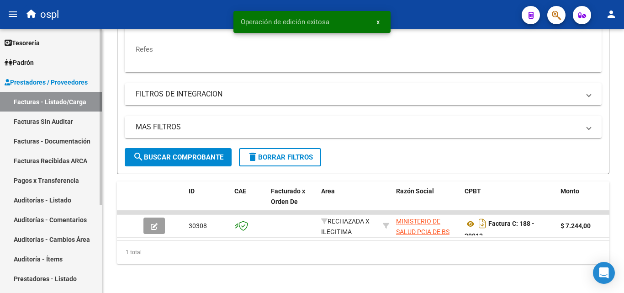
click at [41, 125] on link "Facturas Sin Auditar" at bounding box center [51, 121] width 102 height 20
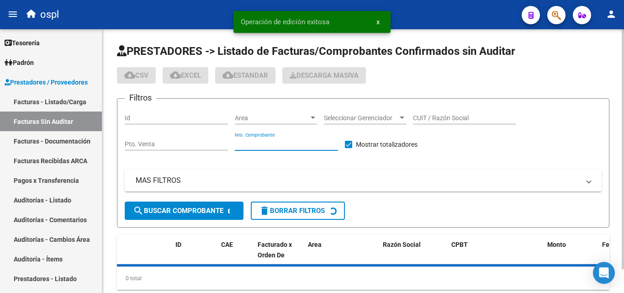
click at [299, 145] on input "Nro. Comprobante" at bounding box center [286, 144] width 103 height 8
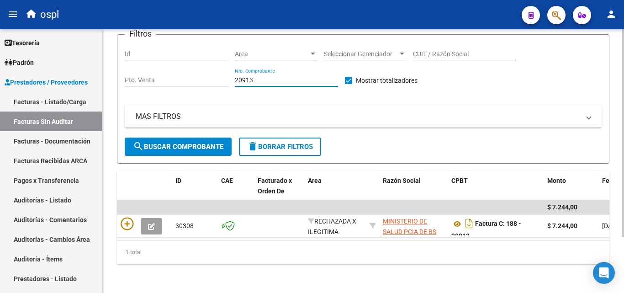
scroll to position [71, 0]
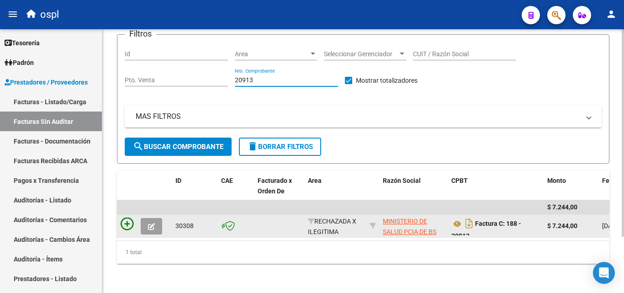
type input "20913"
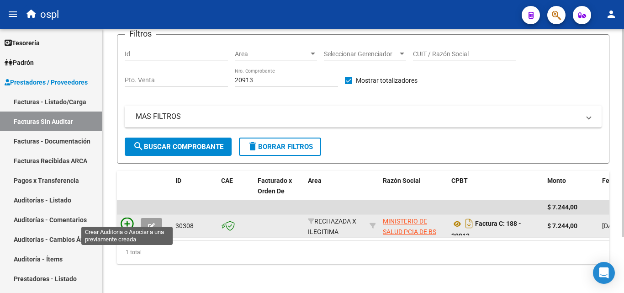
click at [124, 221] on icon at bounding box center [127, 223] width 13 height 13
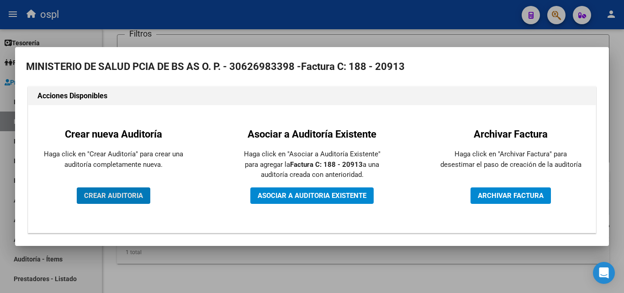
click at [92, 192] on span "CREAR AUDITORIA" at bounding box center [113, 195] width 59 height 8
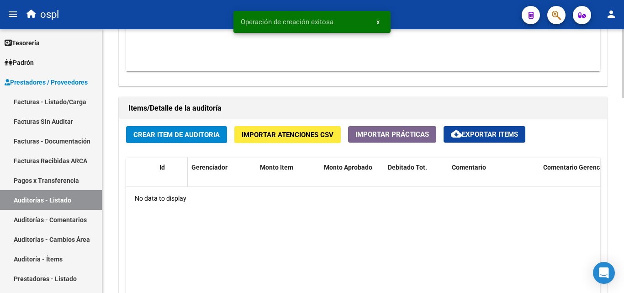
scroll to position [594, 0]
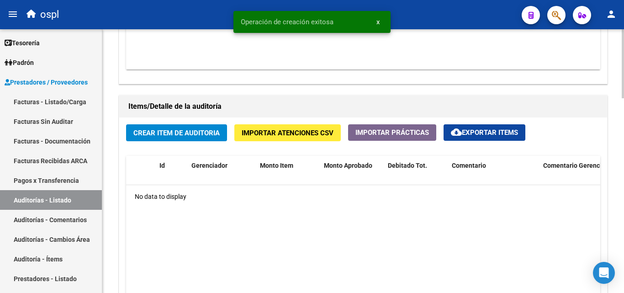
click at [168, 135] on span "Crear Item de Auditoria" at bounding box center [176, 133] width 86 height 8
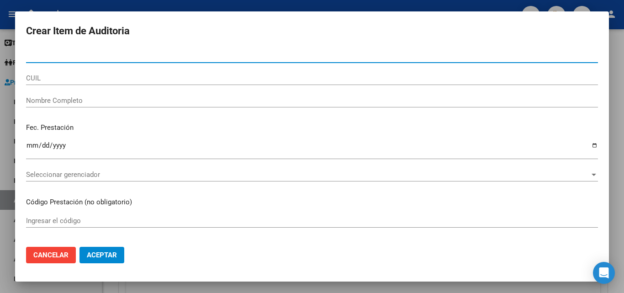
click at [132, 100] on input "Nombre Completo" at bounding box center [312, 100] width 572 height 8
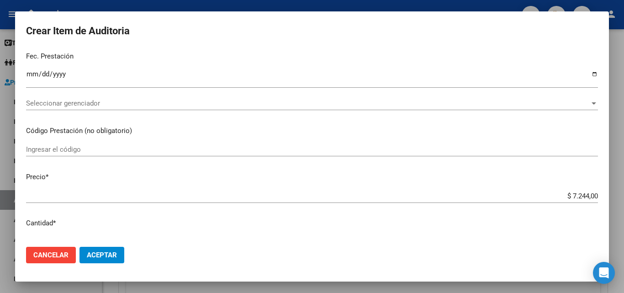
scroll to position [137, 0]
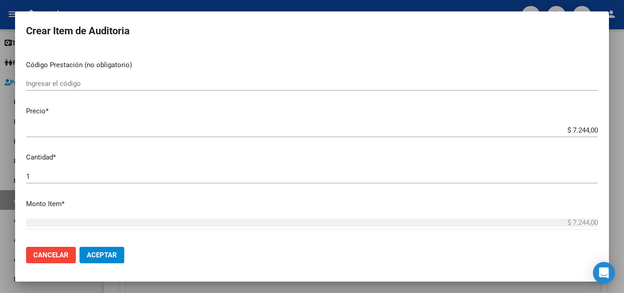
type input "TODOS"
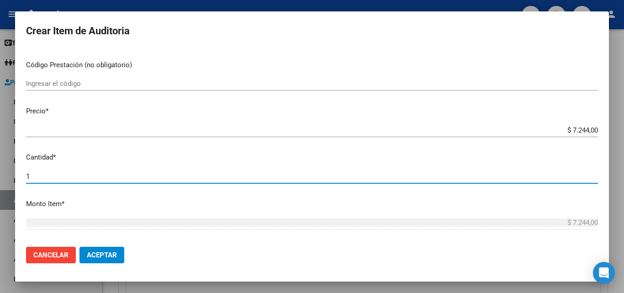
click at [555, 175] on input "1" at bounding box center [312, 176] width 572 height 8
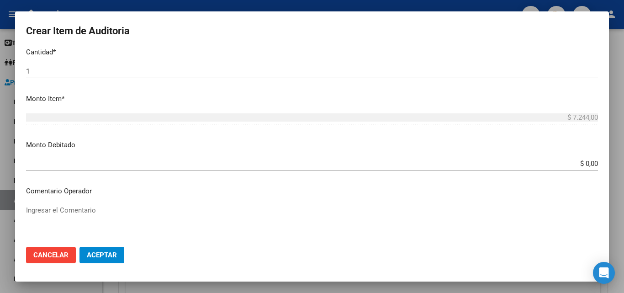
scroll to position [228, 0]
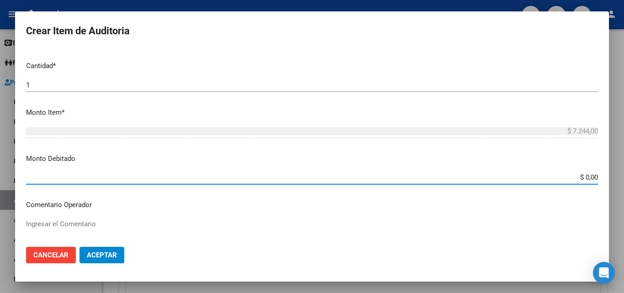
drag, startPoint x: 560, startPoint y: 175, endPoint x: 623, endPoint y: 184, distance: 64.1
click at [623, 184] on div "Crear Item de Auditoria Nro Documento CUIL TODOS Nombre Completo Fec. Prestació…" at bounding box center [312, 146] width 624 height 293
type input "$ 7.244,00"
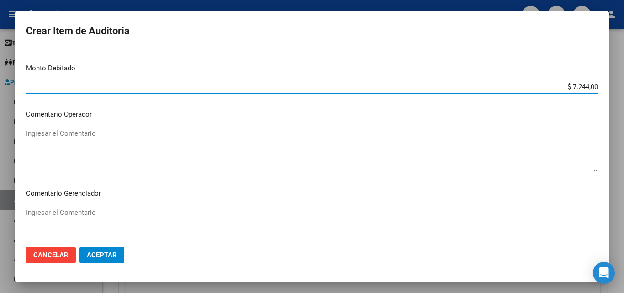
scroll to position [320, 0]
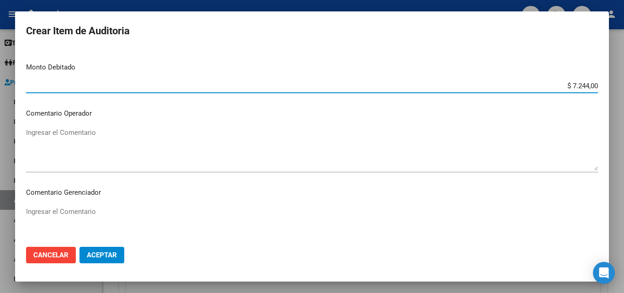
click at [132, 145] on textarea "Ingresar el Comentario" at bounding box center [312, 148] width 572 height 43
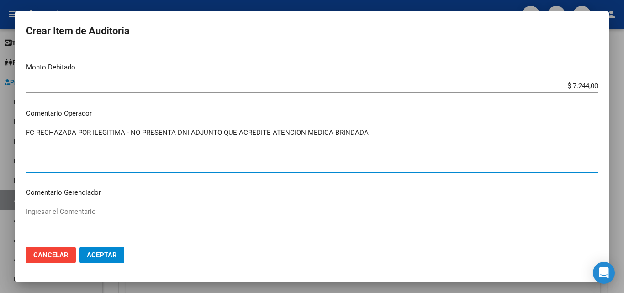
type textarea "FC RECHAZADA POR ILEGITIMA - NO PRESENTA DNI ADJUNTO QUE ACREDITE ATENCION MEDI…"
click at [100, 251] on span "Aceptar" at bounding box center [102, 255] width 30 height 8
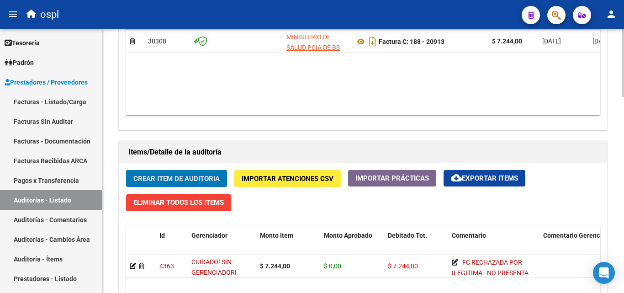
scroll to position [0, 92]
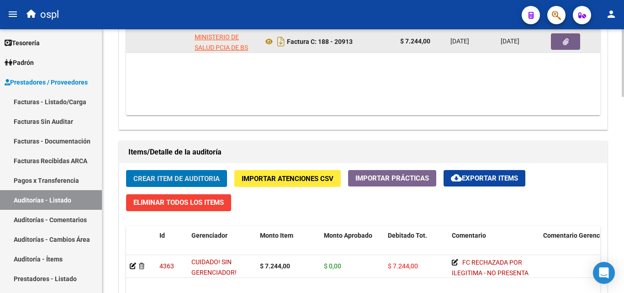
click at [572, 42] on button "button" at bounding box center [565, 41] width 29 height 16
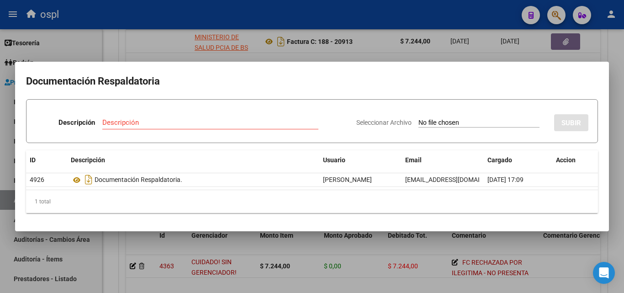
click at [471, 119] on input "Seleccionar Archivo" at bounding box center [478, 123] width 121 height 9
type input "C:\fakepath\RECHAZO X ILEGITIMA - FC 20913.pdf"
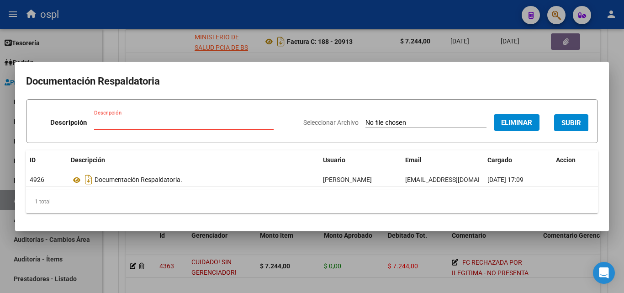
click at [212, 121] on input "Descripción" at bounding box center [184, 122] width 180 height 8
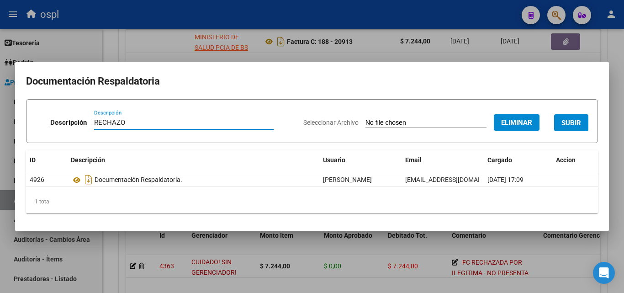
type input "RECHAZO"
click at [572, 126] on span "SUBIR" at bounding box center [571, 123] width 20 height 8
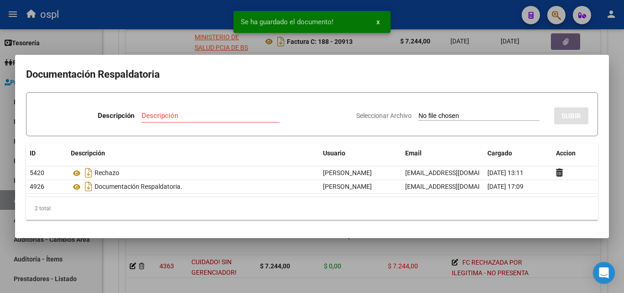
click at [161, 243] on div at bounding box center [312, 146] width 624 height 293
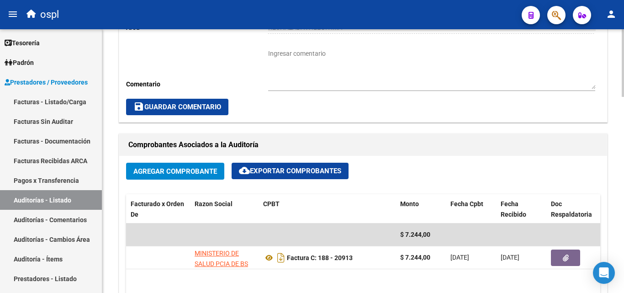
scroll to position [229, 0]
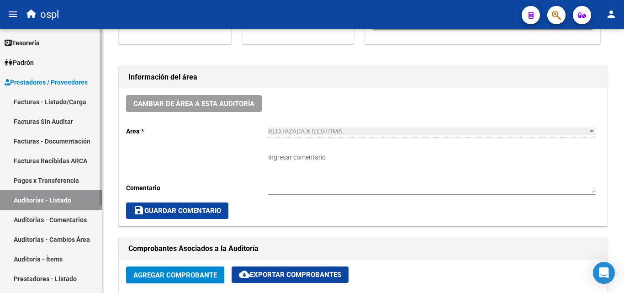
click at [37, 100] on link "Facturas - Listado/Carga" at bounding box center [51, 102] width 102 height 20
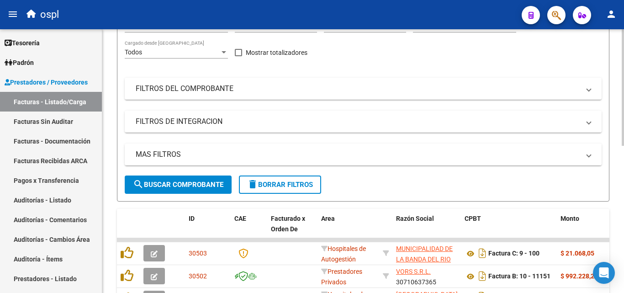
scroll to position [0, 0]
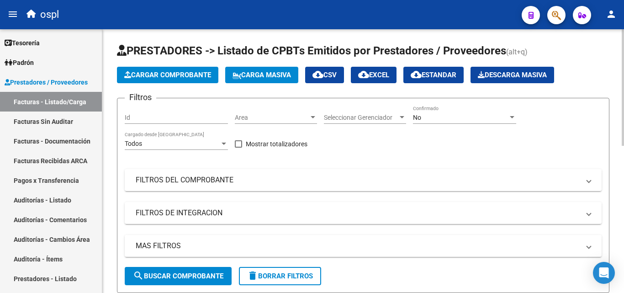
click at [454, 115] on div "No" at bounding box center [460, 118] width 95 height 8
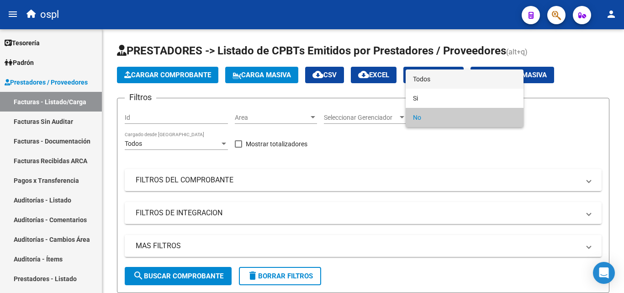
click at [427, 79] on span "Todos" at bounding box center [464, 78] width 103 height 19
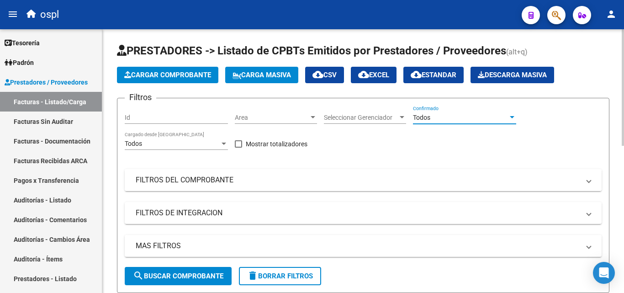
click at [253, 171] on mat-expansion-panel-header "FILTROS DEL COMPROBANTE" at bounding box center [363, 180] width 477 height 22
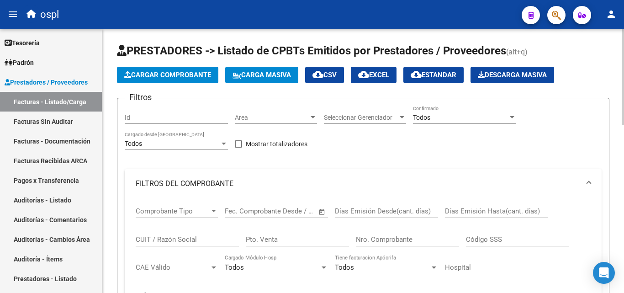
click at [386, 242] on input "Nro. Comprobante" at bounding box center [407, 239] width 103 height 8
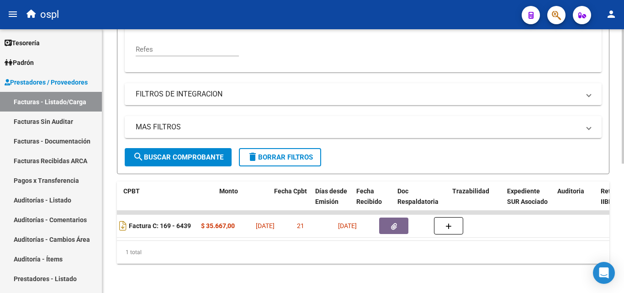
scroll to position [0, 0]
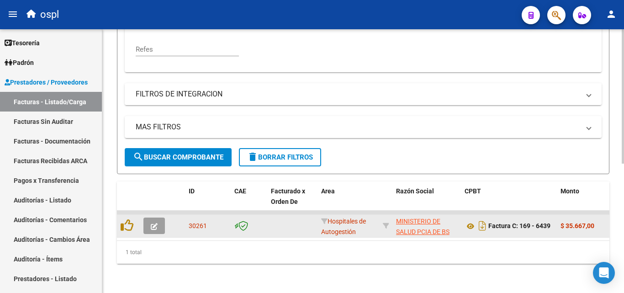
type input "6439"
click at [153, 222] on span "button" at bounding box center [154, 226] width 7 height 8
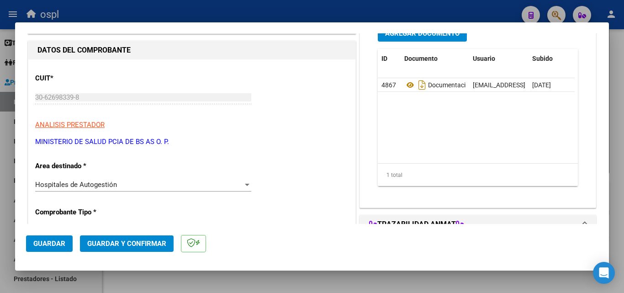
scroll to position [137, 0]
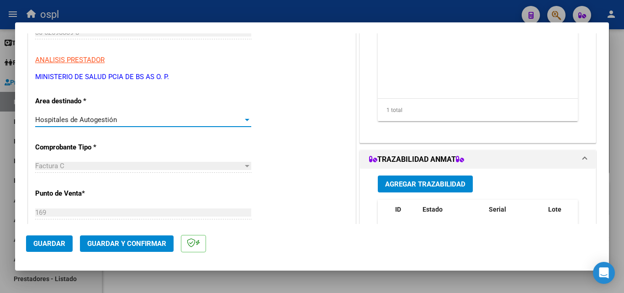
click at [207, 119] on div "Hospitales de Autogestión" at bounding box center [139, 120] width 208 height 8
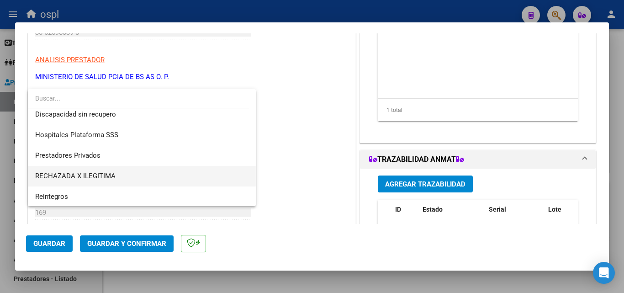
scroll to position [130, 0]
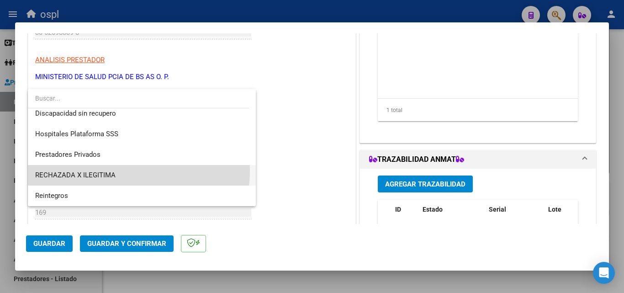
click at [116, 171] on span "RECHAZADA X ILEGITIMA" at bounding box center [141, 175] width 213 height 21
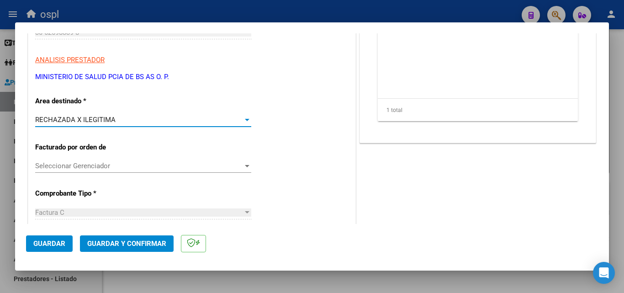
click at [146, 248] on button "Guardar y Confirmar" at bounding box center [127, 243] width 94 height 16
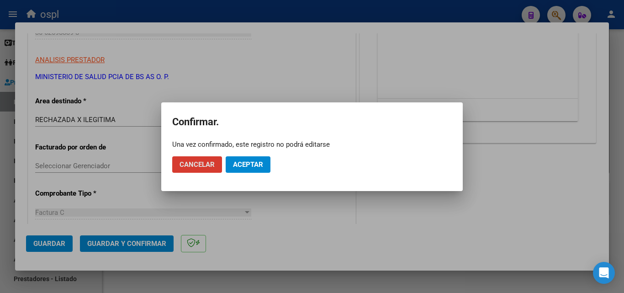
click at [261, 156] on button "Aceptar" at bounding box center [248, 164] width 45 height 16
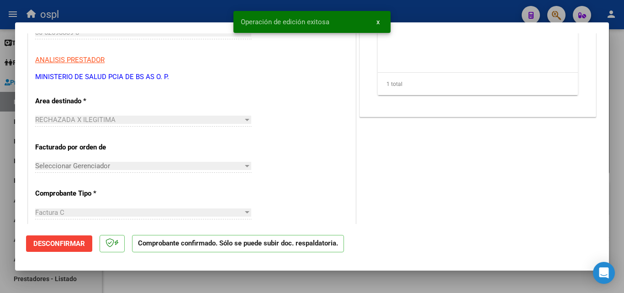
click at [6, 147] on div at bounding box center [312, 146] width 624 height 293
type input "$ 0,00"
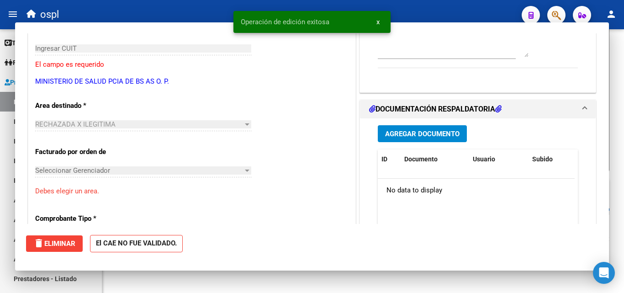
scroll to position [153, 0]
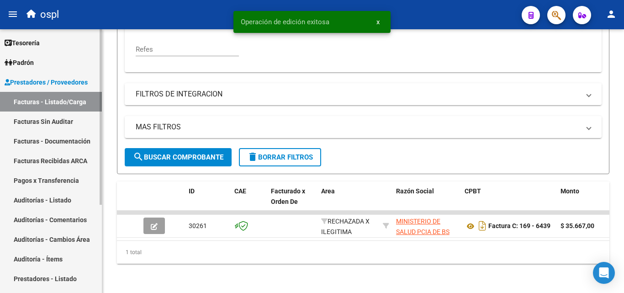
click at [31, 120] on link "Facturas Sin Auditar" at bounding box center [51, 121] width 102 height 20
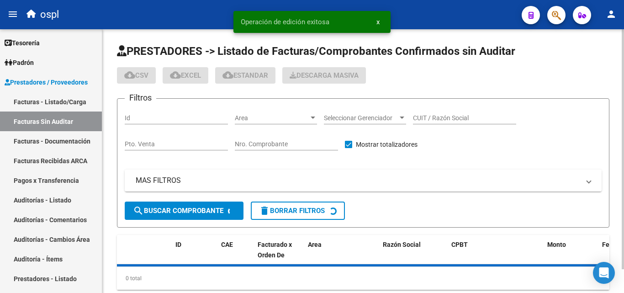
click at [276, 144] on input "Nro. Comprobante" at bounding box center [286, 144] width 103 height 8
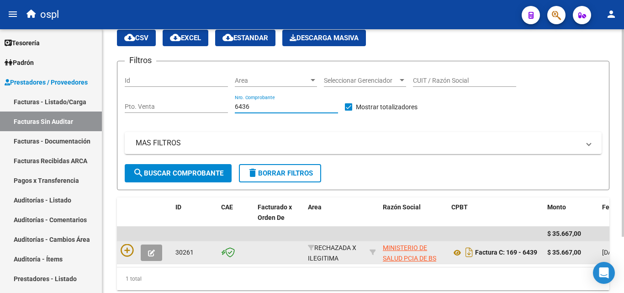
scroll to position [71, 0]
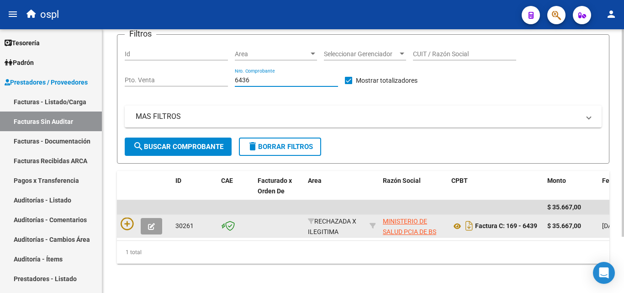
type input "6436"
click at [126, 215] on datatable-body-cell at bounding box center [144, 226] width 55 height 22
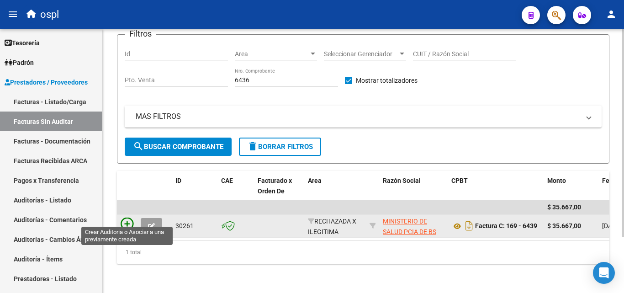
click at [126, 217] on icon at bounding box center [127, 223] width 13 height 13
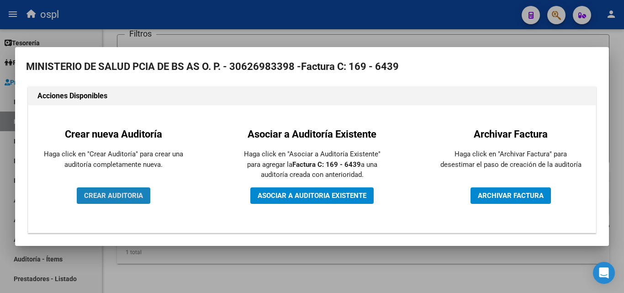
click at [110, 196] on span "CREAR AUDITORIA" at bounding box center [113, 195] width 59 height 8
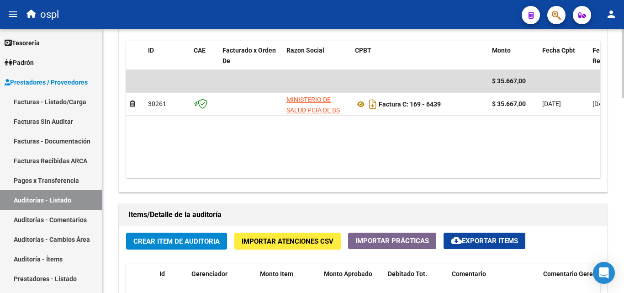
scroll to position [548, 0]
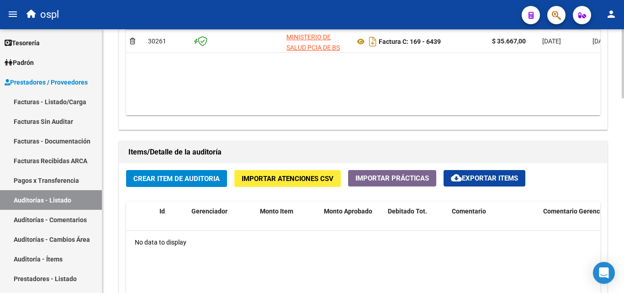
click at [157, 174] on span "Crear Item de Auditoria" at bounding box center [176, 178] width 86 height 8
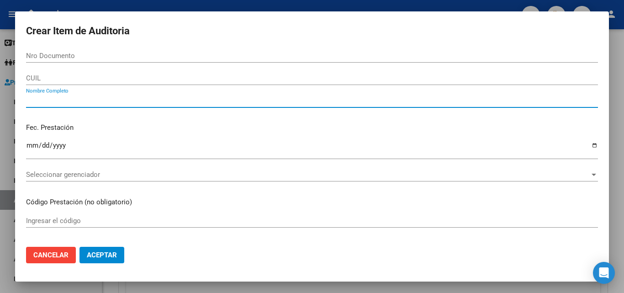
click at [94, 101] on input "Nombre Completo" at bounding box center [312, 100] width 572 height 8
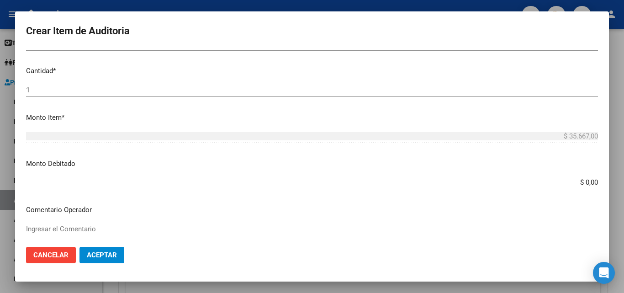
scroll to position [228, 0]
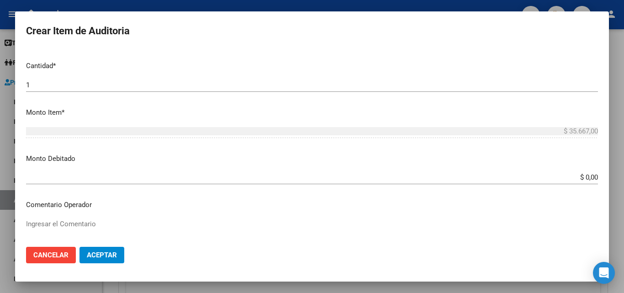
type input "TODOS"
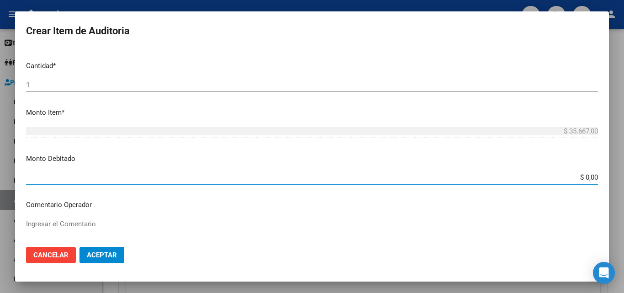
drag, startPoint x: 566, startPoint y: 177, endPoint x: 623, endPoint y: 177, distance: 57.1
click at [623, 179] on div "Crear Item de Auditoria Nro Documento CUIL TODOS Nombre Completo Fec. Prestació…" at bounding box center [312, 146] width 624 height 293
type input "$ 35.667,00"
click at [205, 232] on textarea "Ingresar el Comentario" at bounding box center [312, 240] width 572 height 43
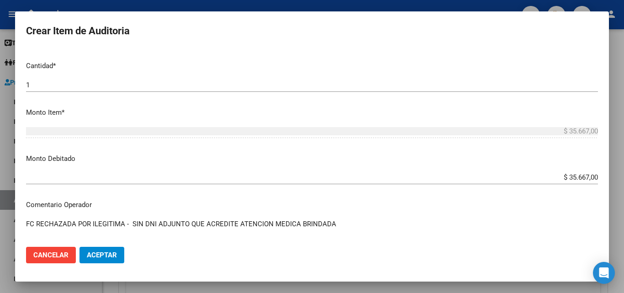
type textarea "FC RECHAZADA POR ILEGITIMA - SIN DNI ADJUNTO QUE ACREDITE ATENCION MEDICA BRIND…"
click at [104, 259] on button "Aceptar" at bounding box center [101, 255] width 45 height 16
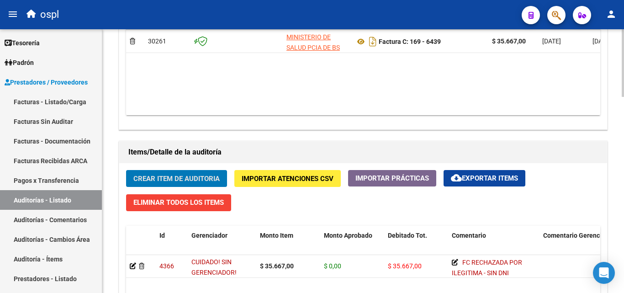
scroll to position [0, 134]
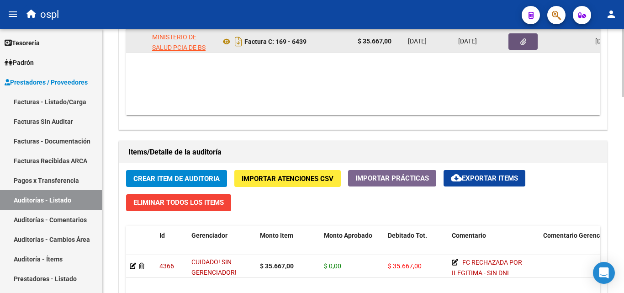
click at [511, 40] on button "button" at bounding box center [522, 41] width 29 height 16
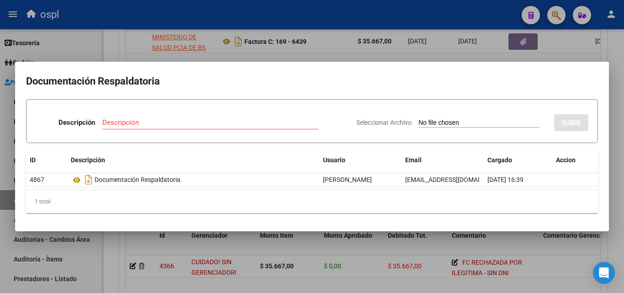
click at [422, 113] on div "Seleccionar Archivo SUBIR" at bounding box center [472, 121] width 232 height 28
click at [418, 120] on input "Seleccionar Archivo" at bounding box center [478, 123] width 121 height 9
type input "C:\fakepath\RECHAZO X ILEGITIMA - FC 6439.pdf"
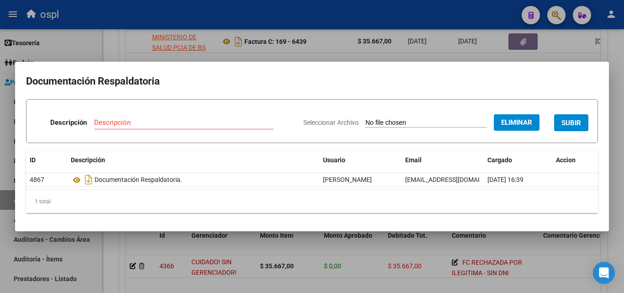
click at [161, 123] on input "Descripción" at bounding box center [184, 122] width 180 height 8
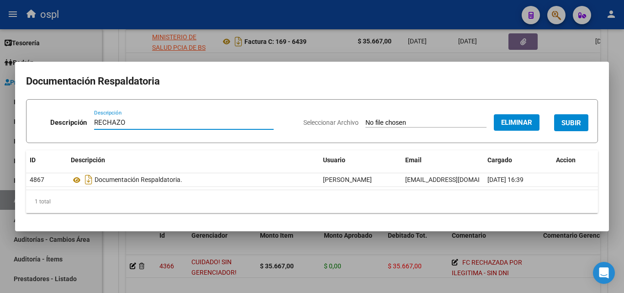
type input "RECHAZO"
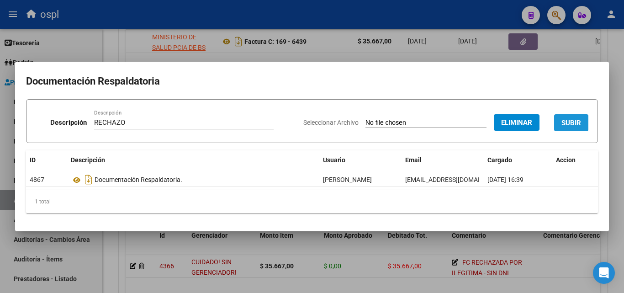
click at [577, 124] on span "SUBIR" at bounding box center [571, 123] width 20 height 8
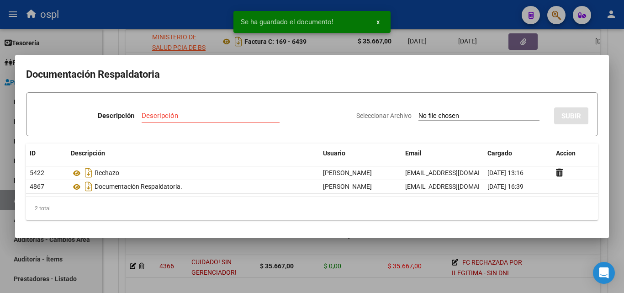
click at [0, 148] on div at bounding box center [312, 146] width 624 height 293
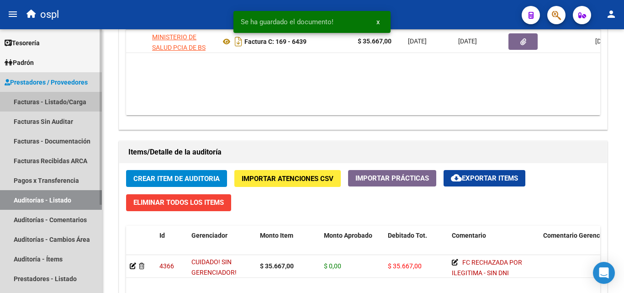
click at [44, 94] on link "Facturas - Listado/Carga" at bounding box center [51, 102] width 102 height 20
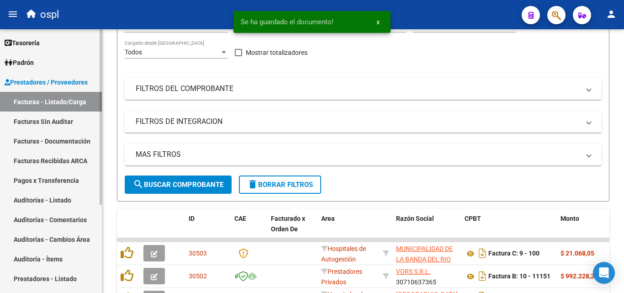
scroll to position [332, 0]
